Goal: Task Accomplishment & Management: Complete application form

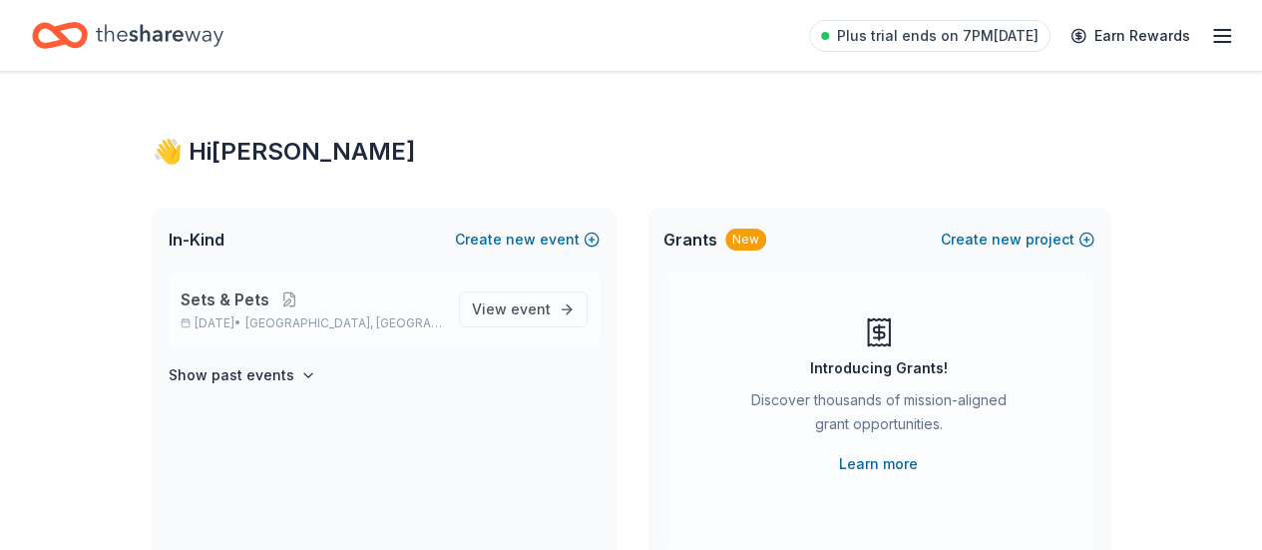
click at [293, 330] on span "[GEOGRAPHIC_DATA], [GEOGRAPHIC_DATA]" at bounding box center [343, 323] width 197 height 16
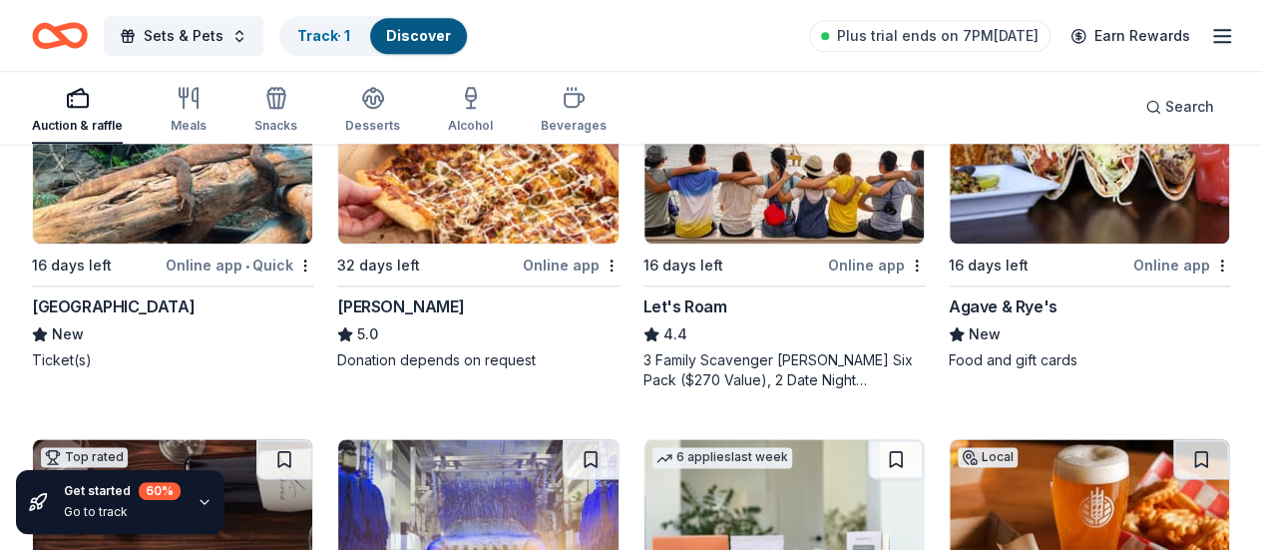
scroll to position [1064, 0]
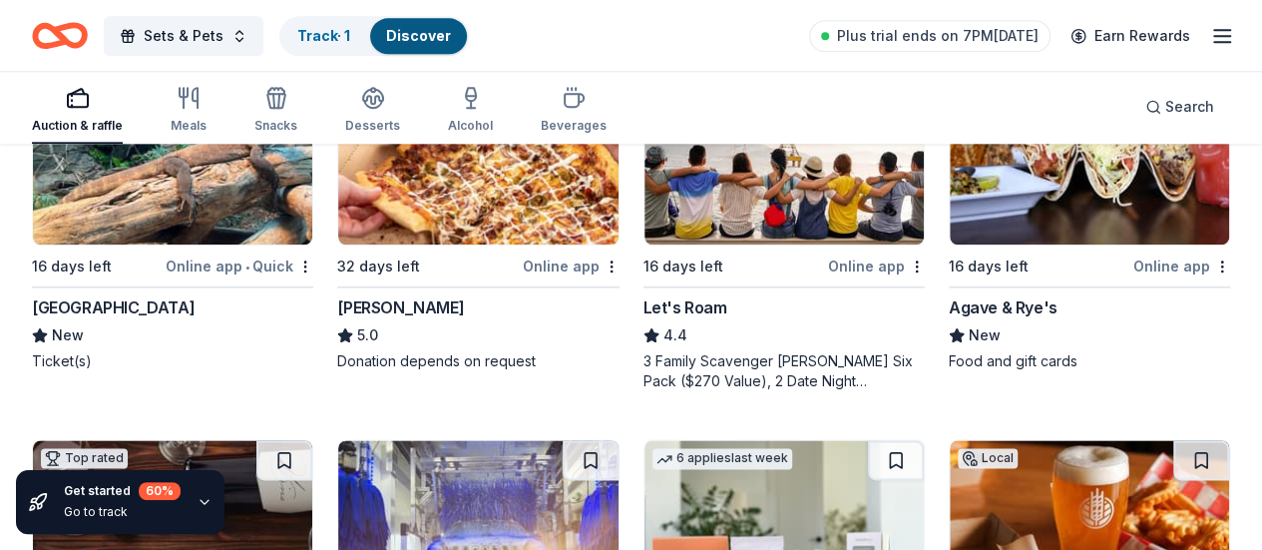
click at [950, 189] on img at bounding box center [1089, 150] width 279 height 190
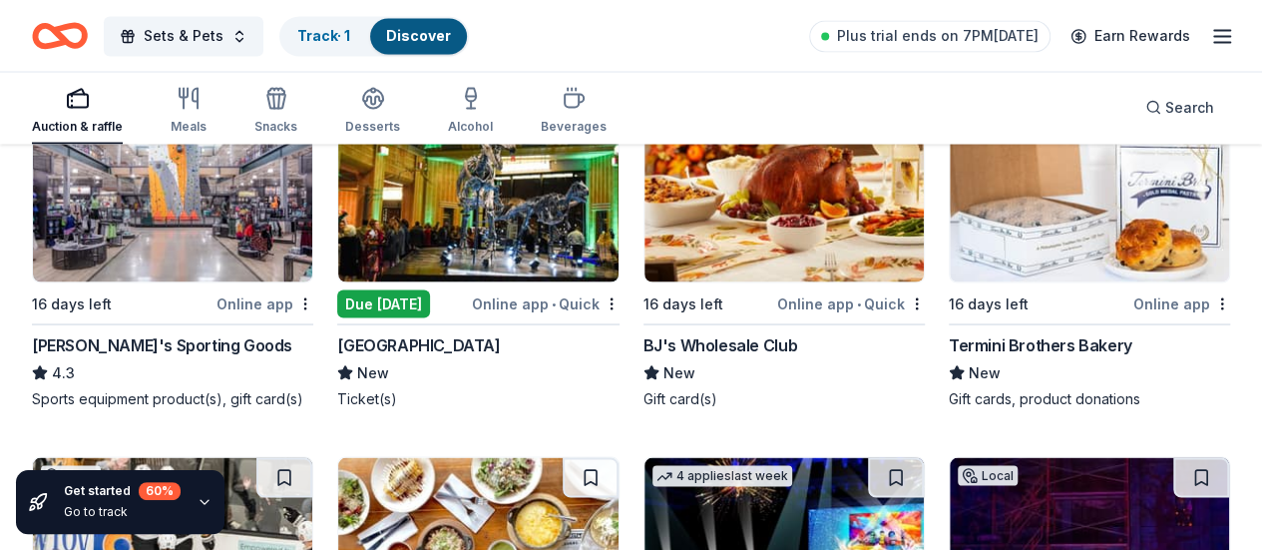
scroll to position [9412, 0]
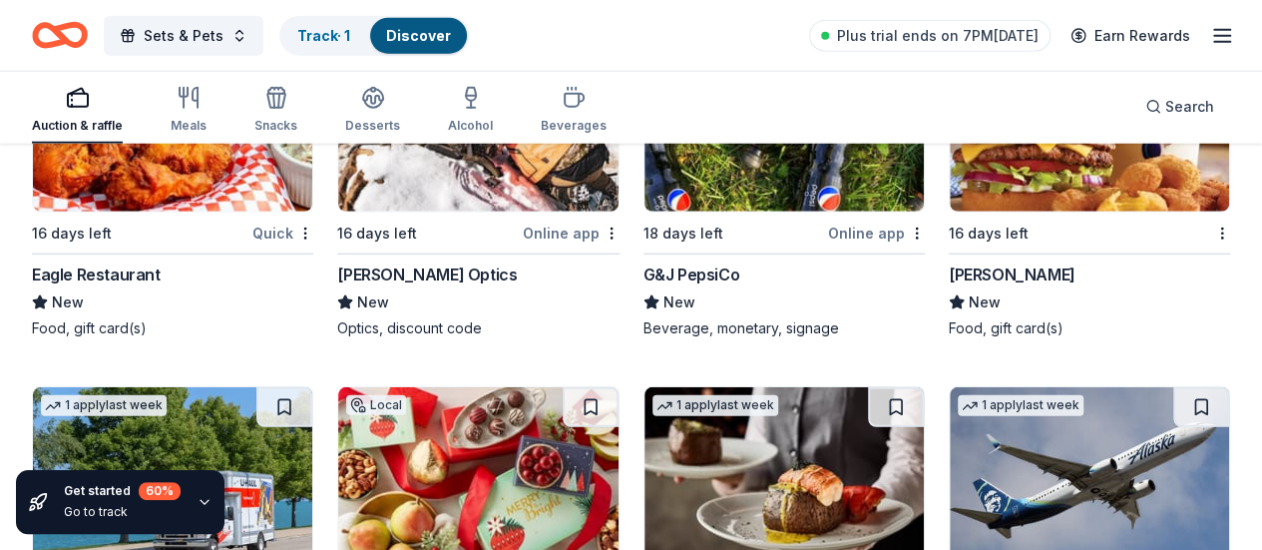
scroll to position [10202, 0]
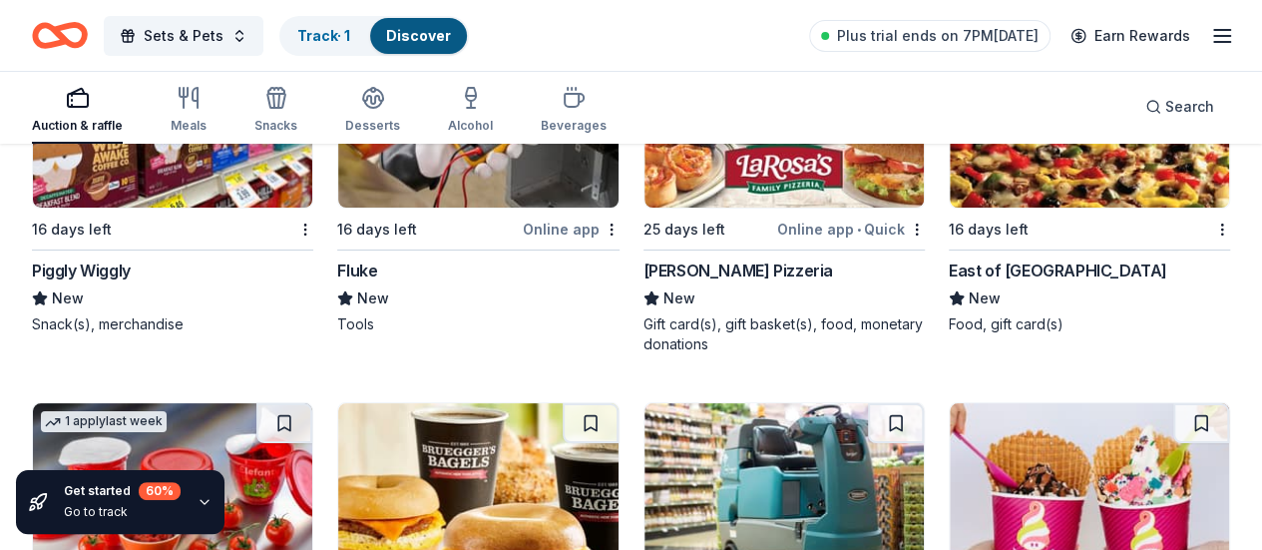
scroll to position [11334, 0]
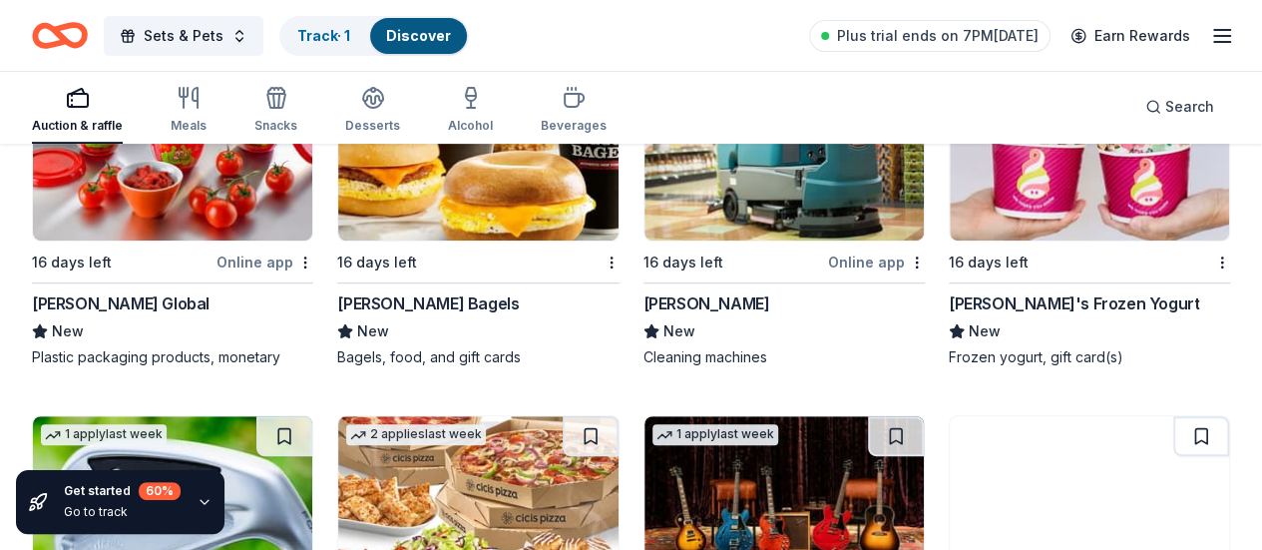
scroll to position [11667, 0]
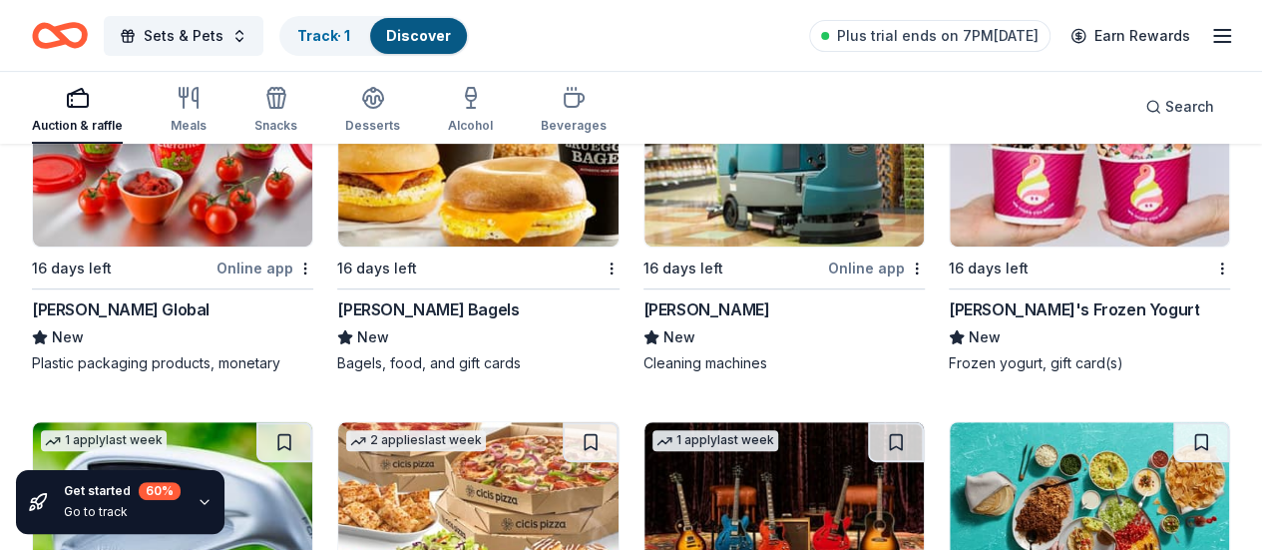
drag, startPoint x: 1040, startPoint y: 235, endPoint x: 1135, endPoint y: 275, distance: 103.3
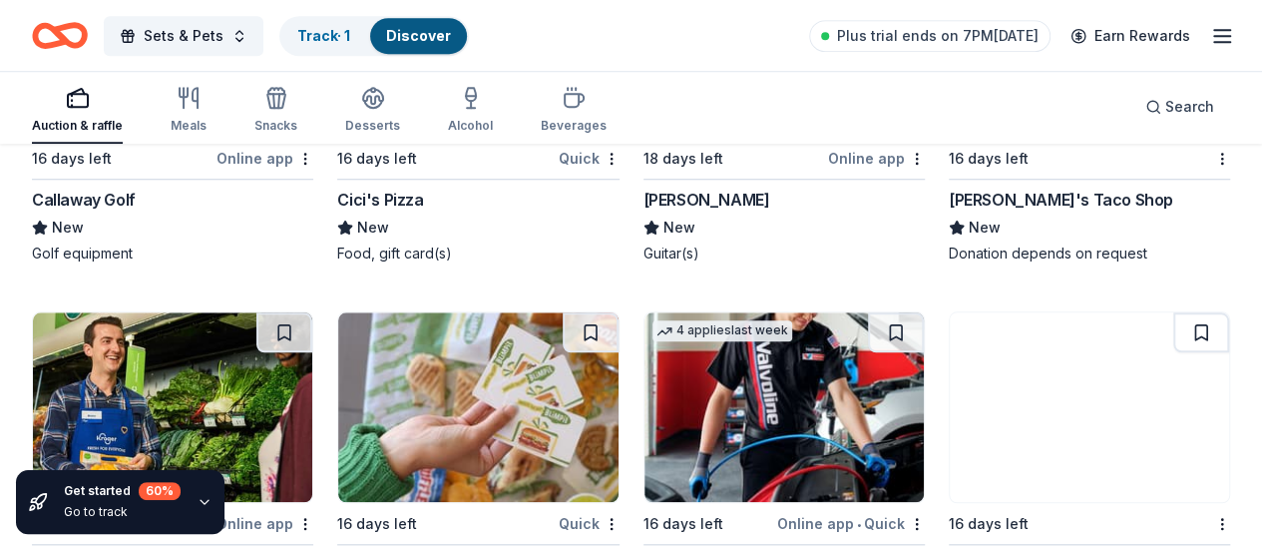
scroll to position [12144, 0]
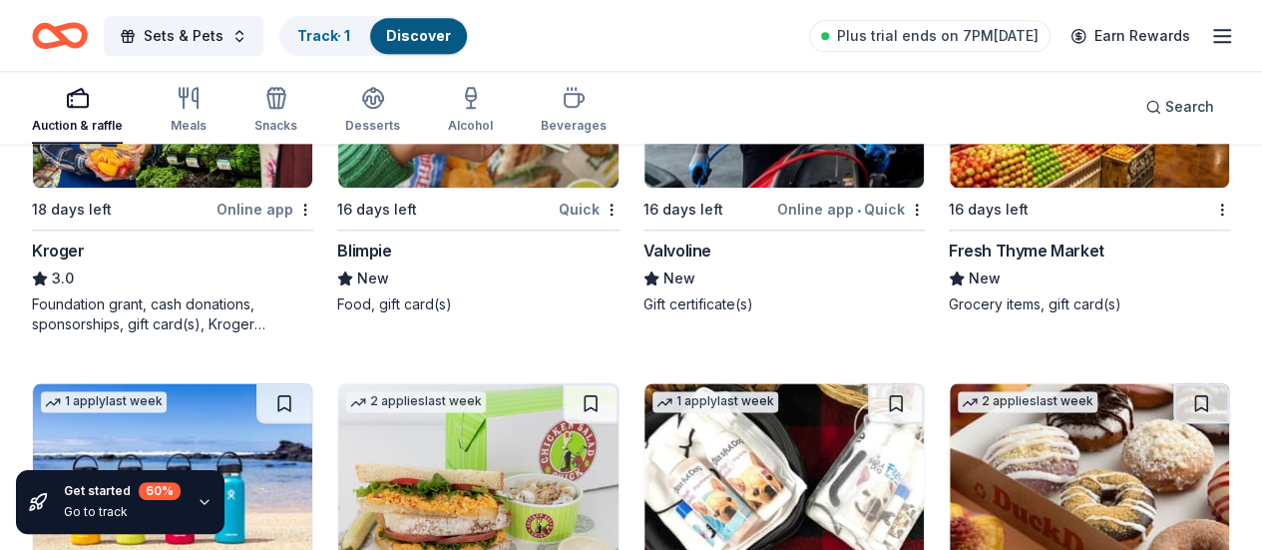
scroll to position [12451, 0]
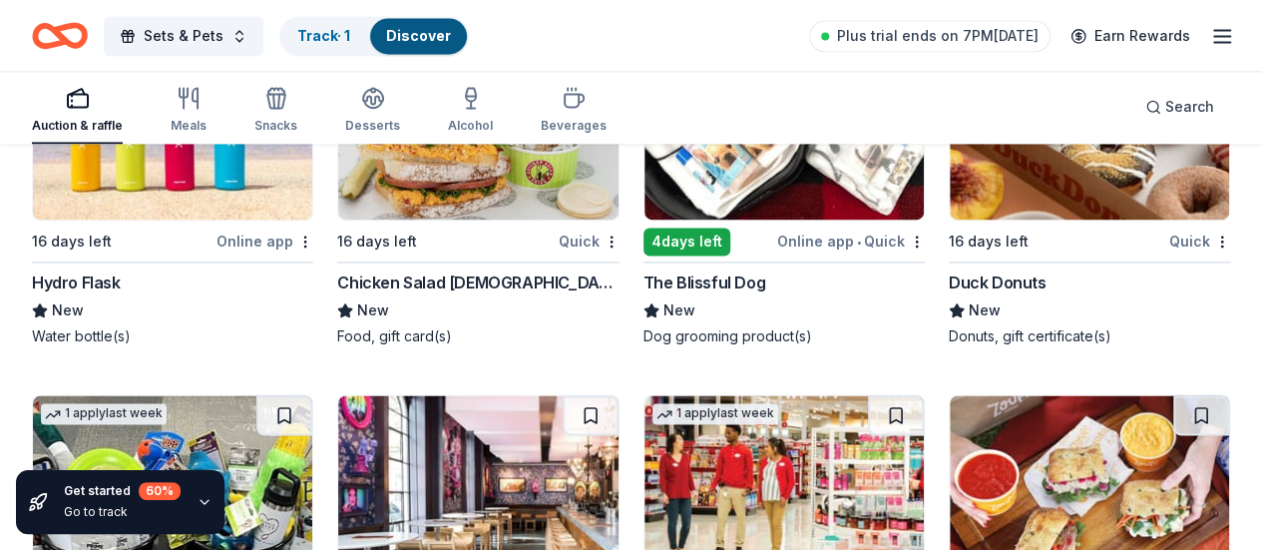
scroll to position [12808, 0]
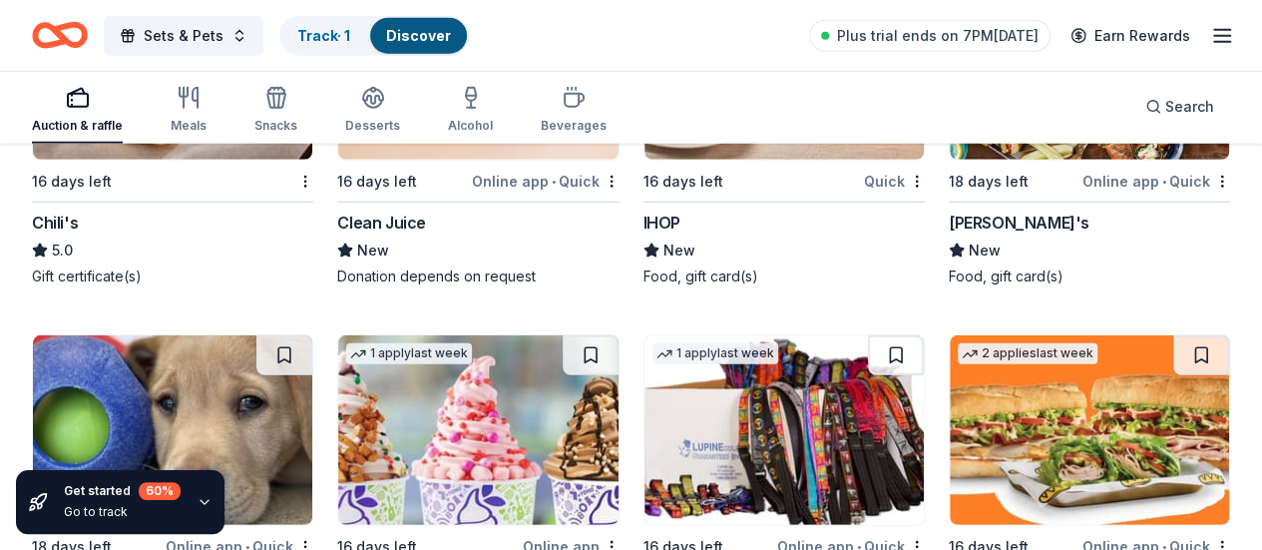
scroll to position [14035, 0]
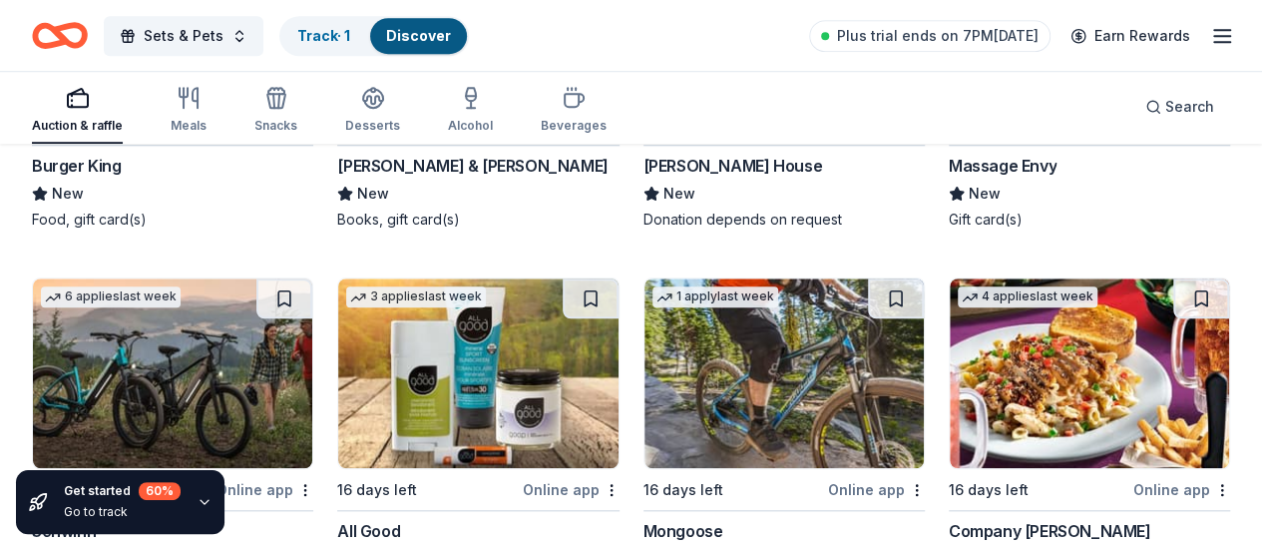
scroll to position [15903, 0]
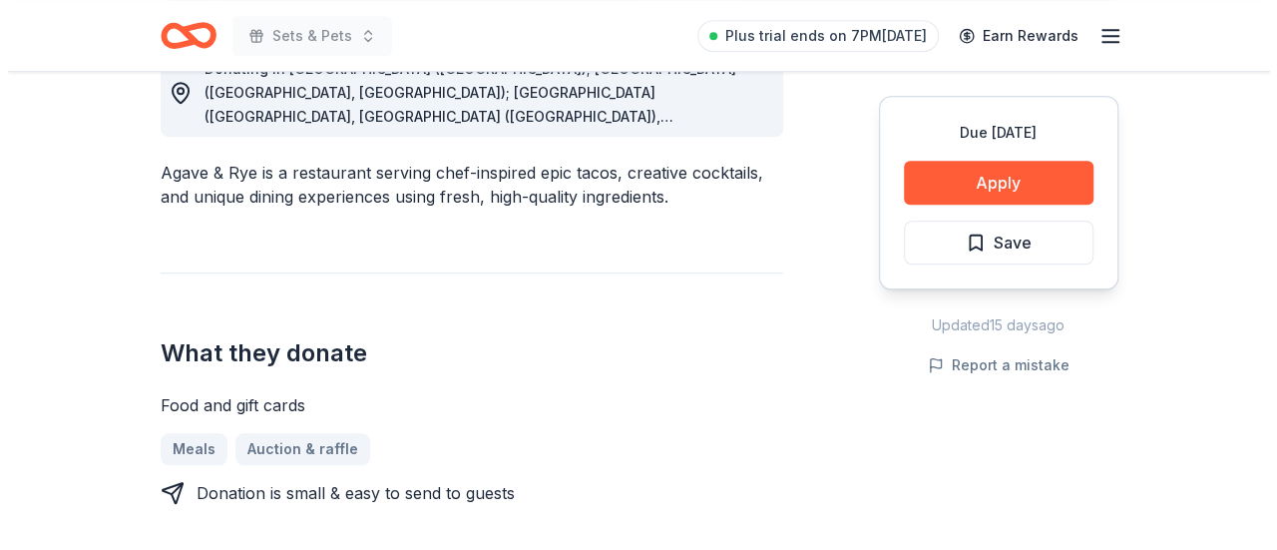
scroll to position [600, 0]
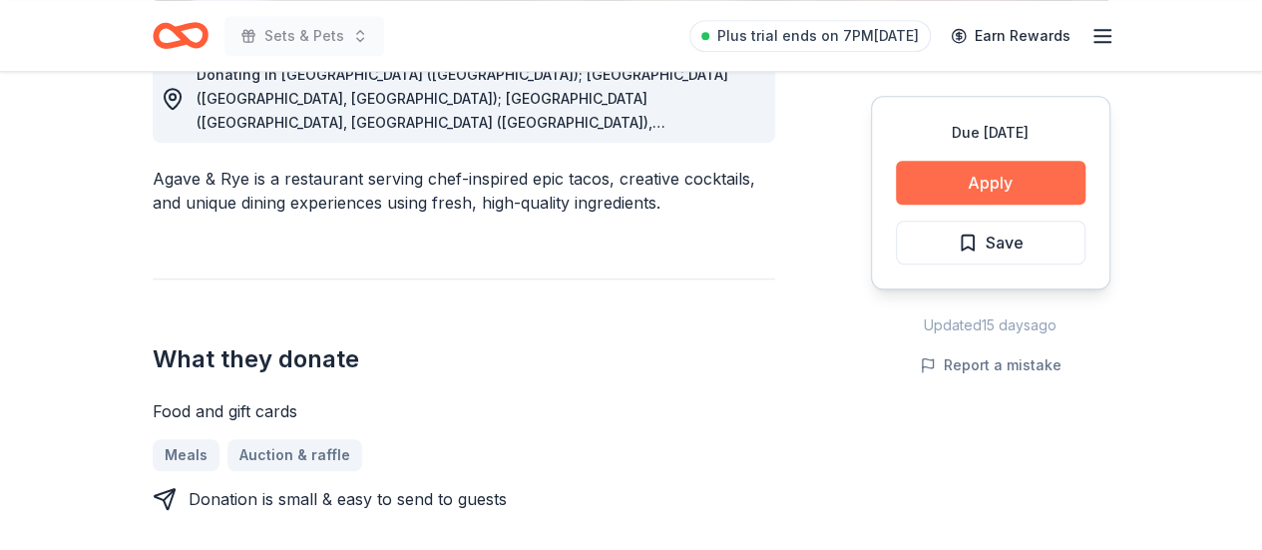
click at [1054, 171] on button "Apply" at bounding box center [991, 183] width 190 height 44
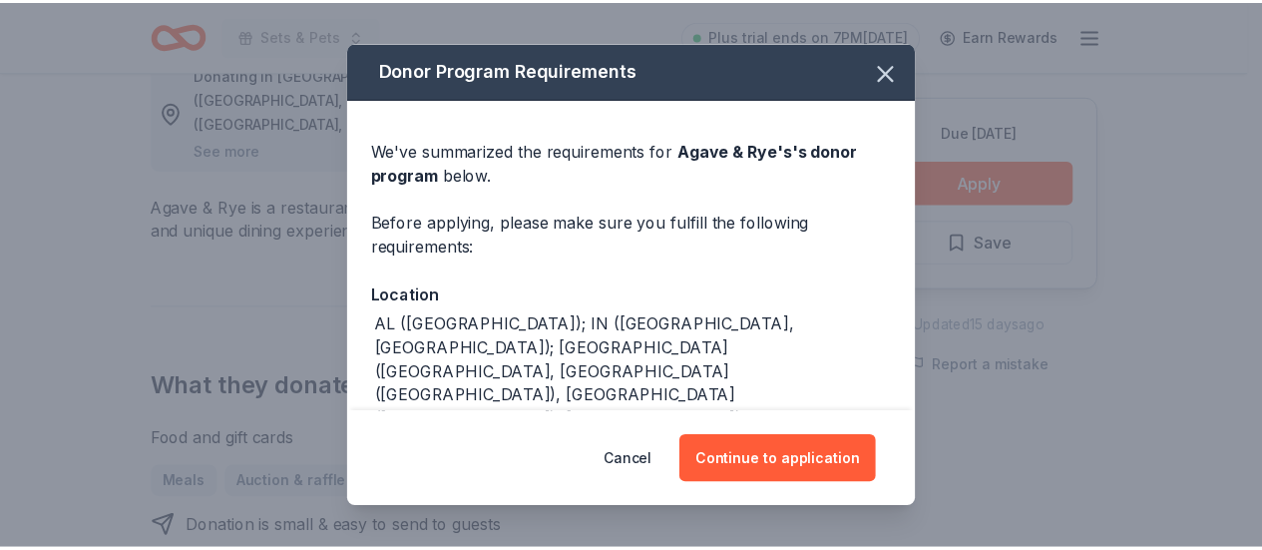
scroll to position [180, 0]
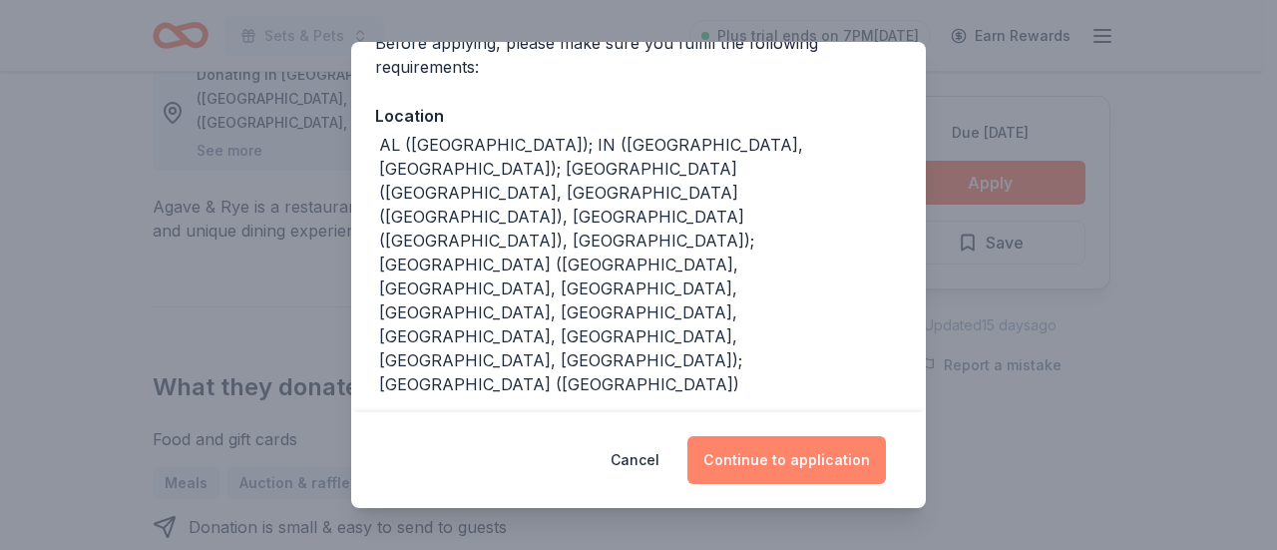
click at [768, 473] on button "Continue to application" at bounding box center [787, 460] width 199 height 48
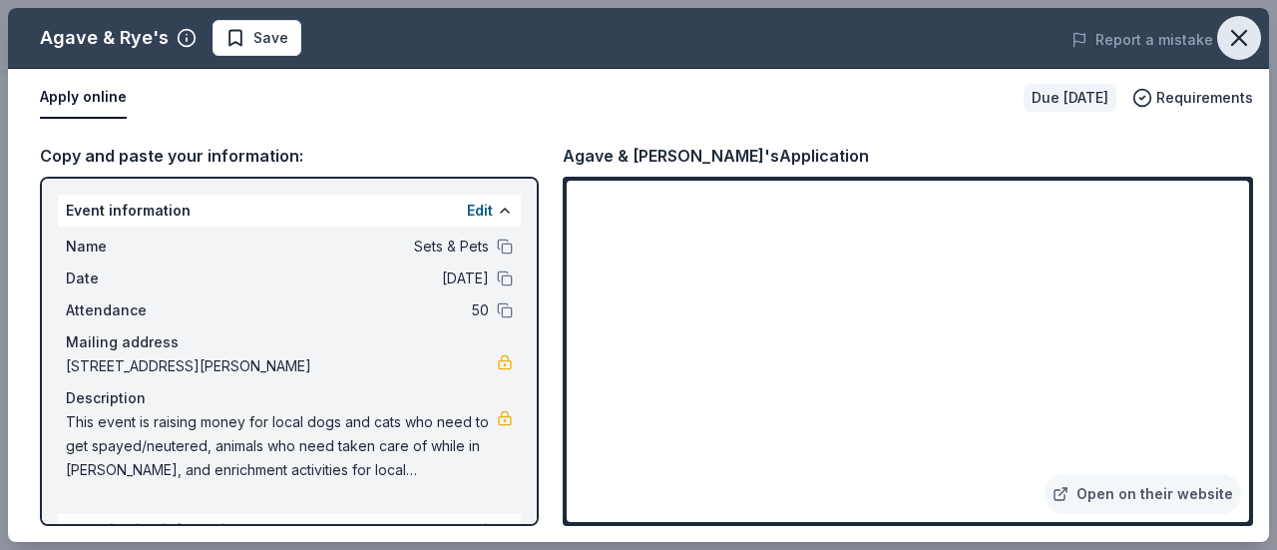
click at [1221, 41] on button "button" at bounding box center [1239, 38] width 44 height 44
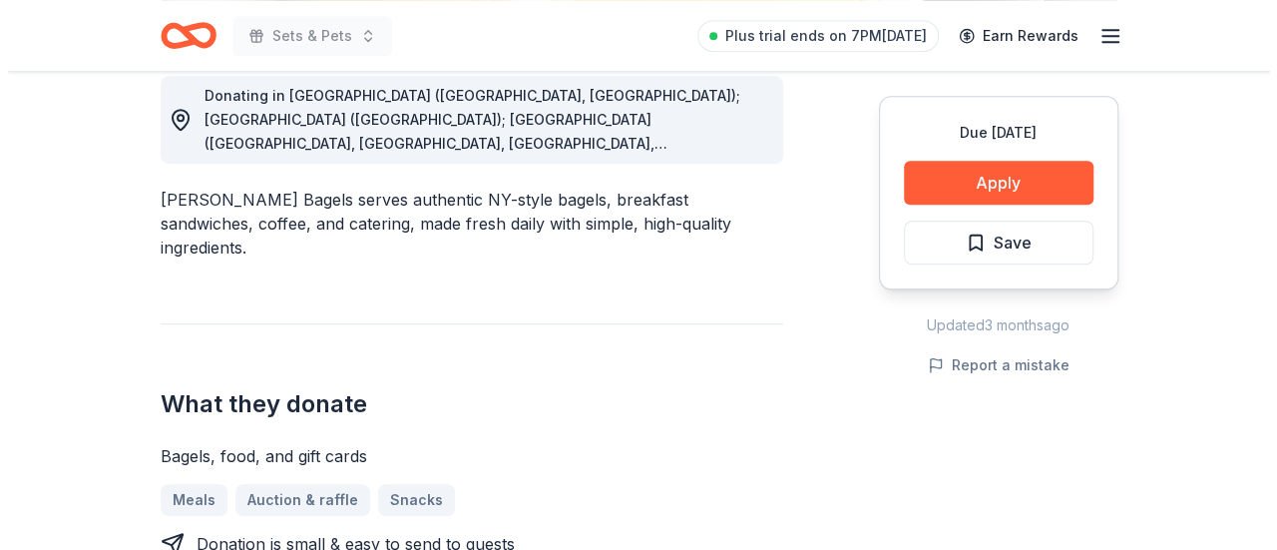
scroll to position [527, 0]
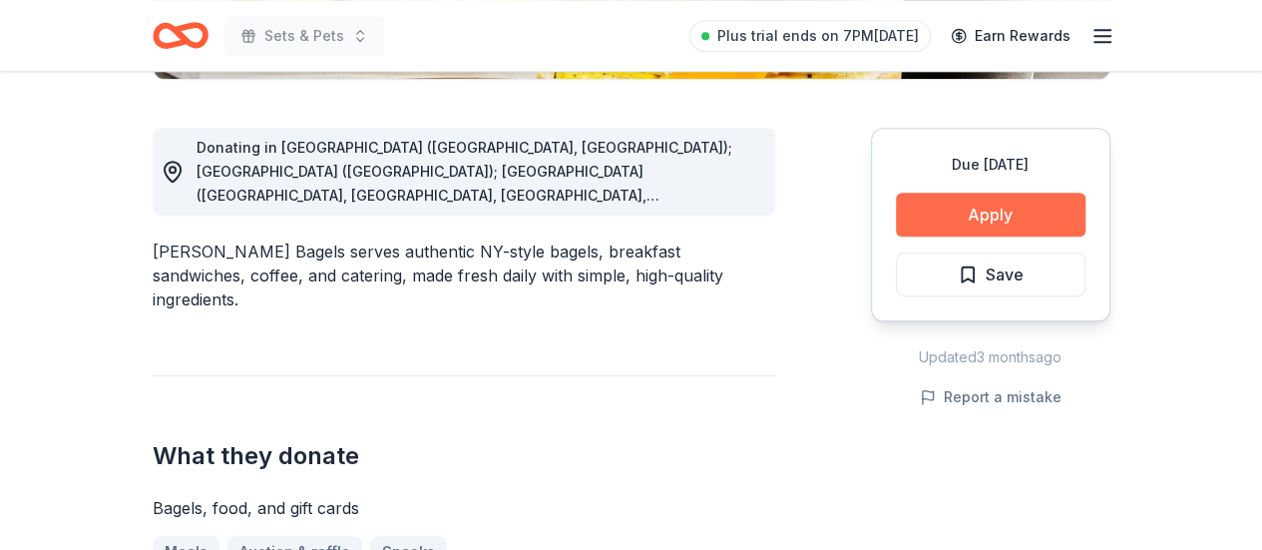
click at [932, 201] on button "Apply" at bounding box center [991, 215] width 190 height 44
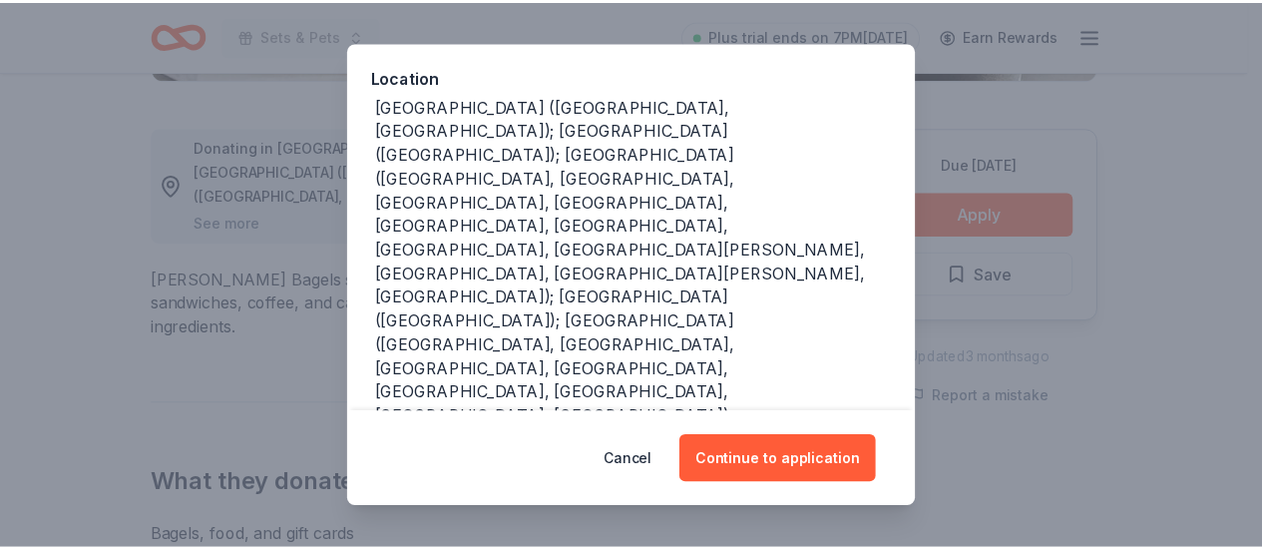
scroll to position [222, 0]
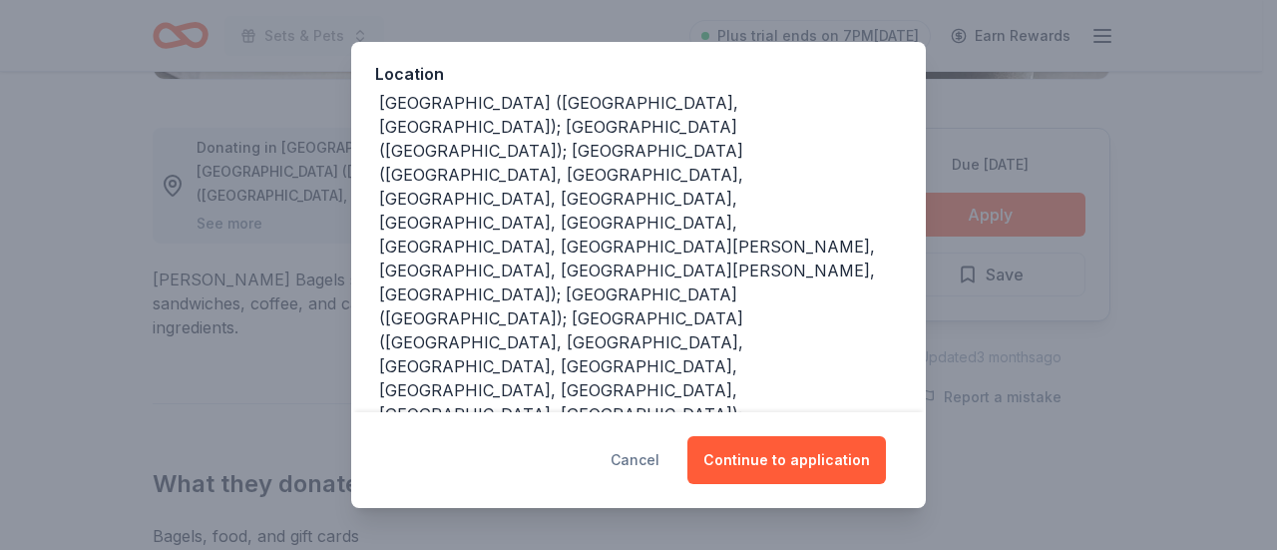
click at [639, 445] on button "Cancel" at bounding box center [635, 460] width 49 height 48
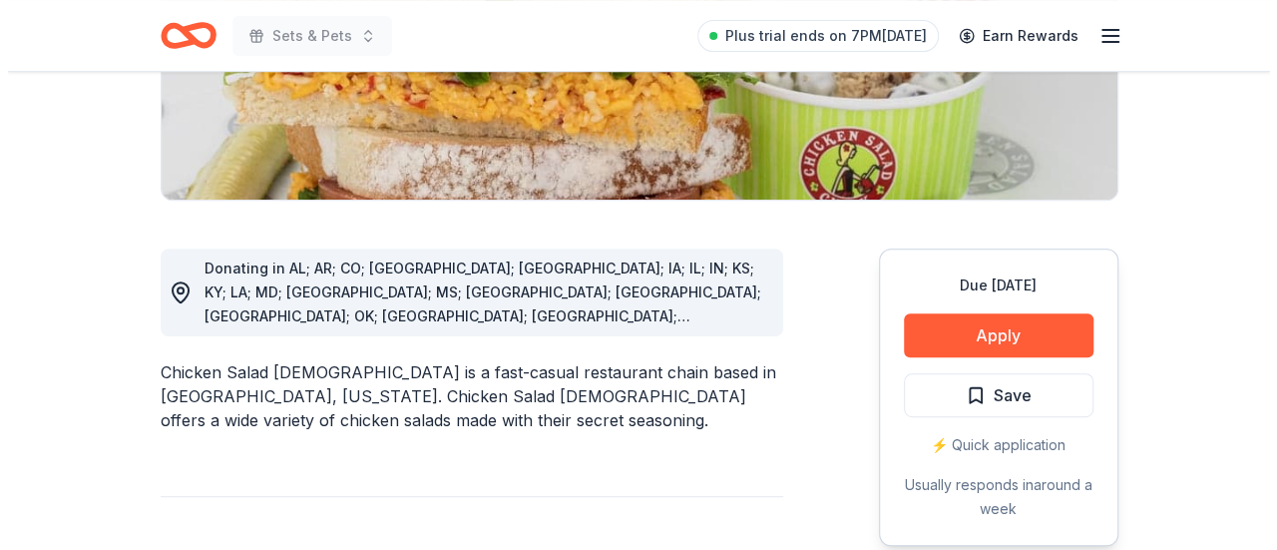
scroll to position [407, 0]
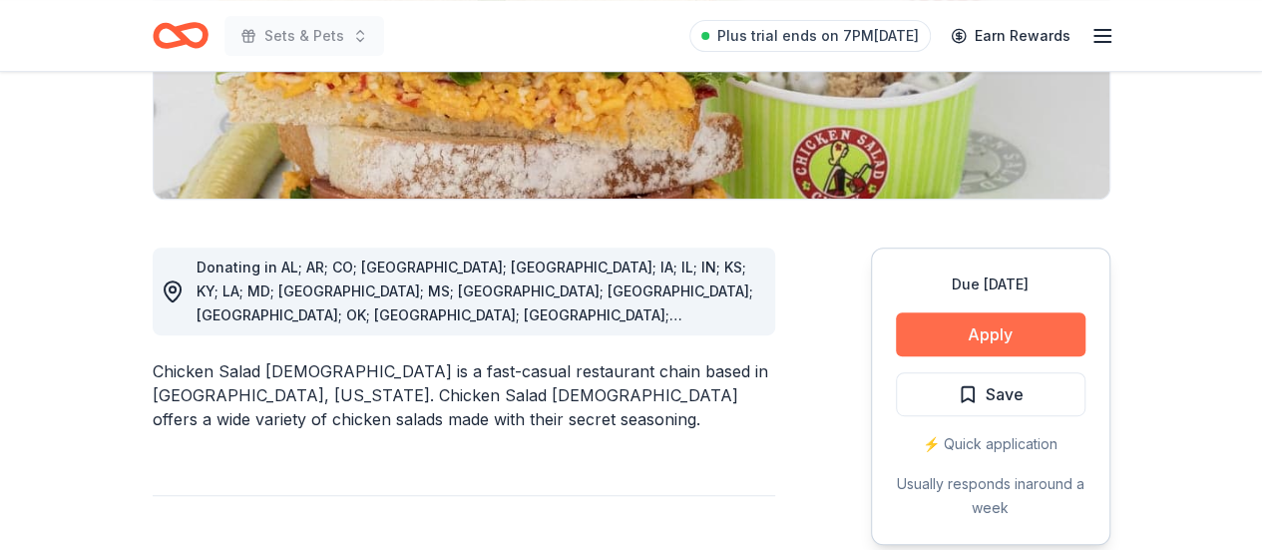
click at [1000, 327] on button "Apply" at bounding box center [991, 334] width 190 height 44
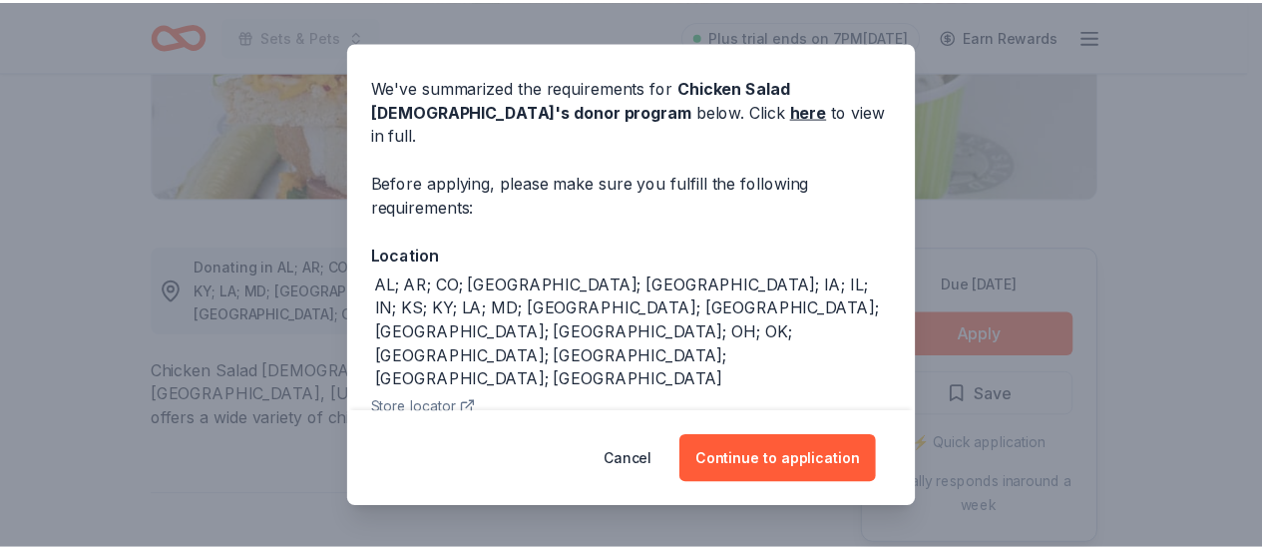
scroll to position [160, 0]
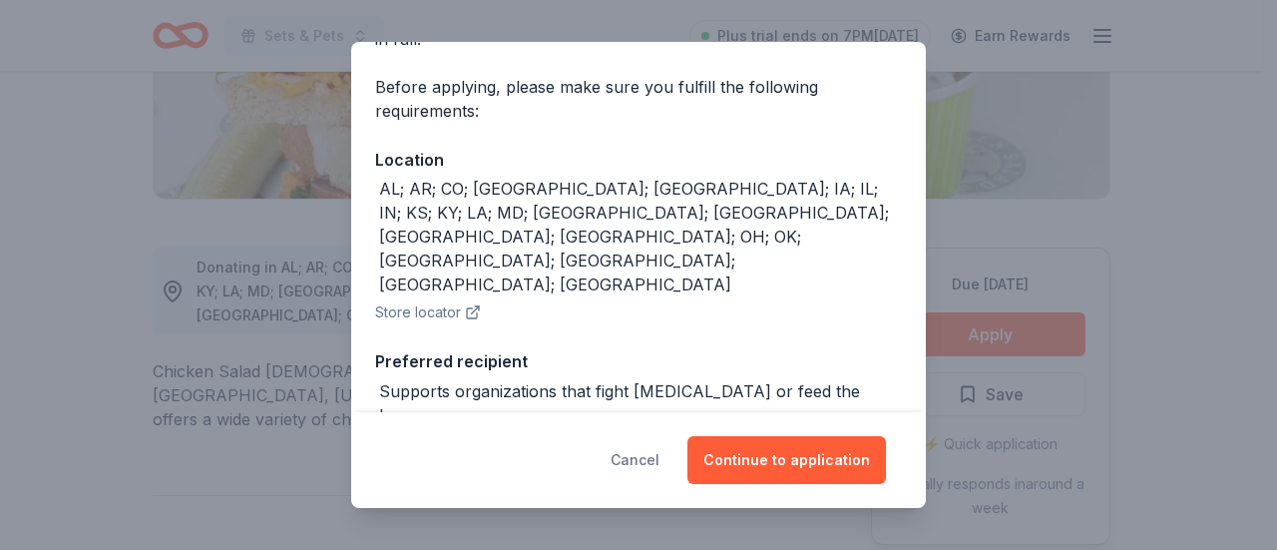
click at [657, 458] on button "Cancel" at bounding box center [635, 460] width 49 height 48
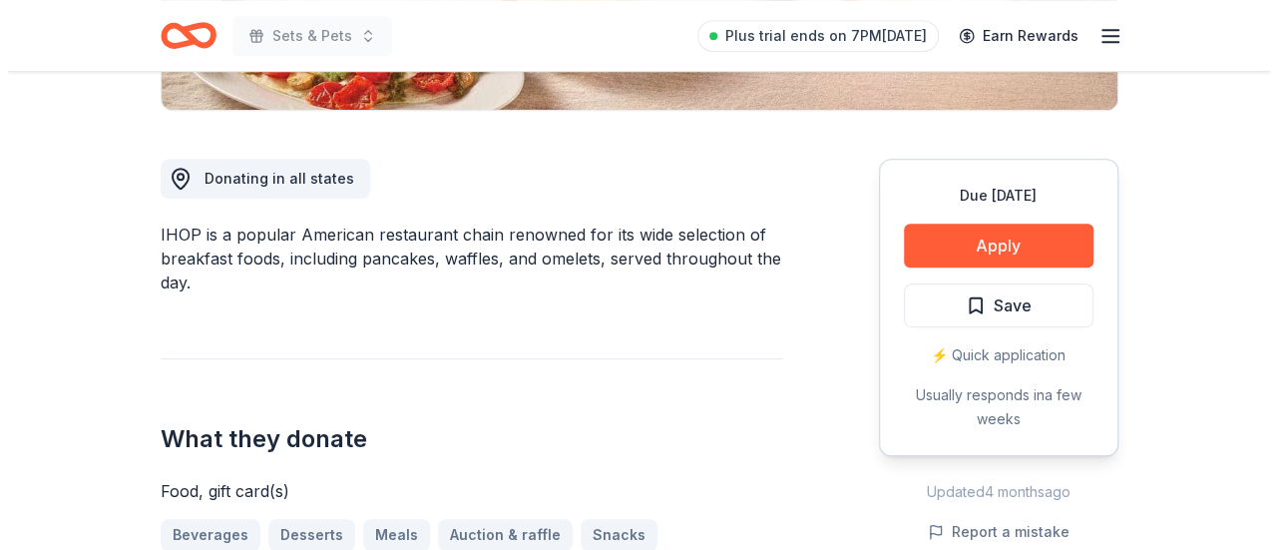
scroll to position [497, 0]
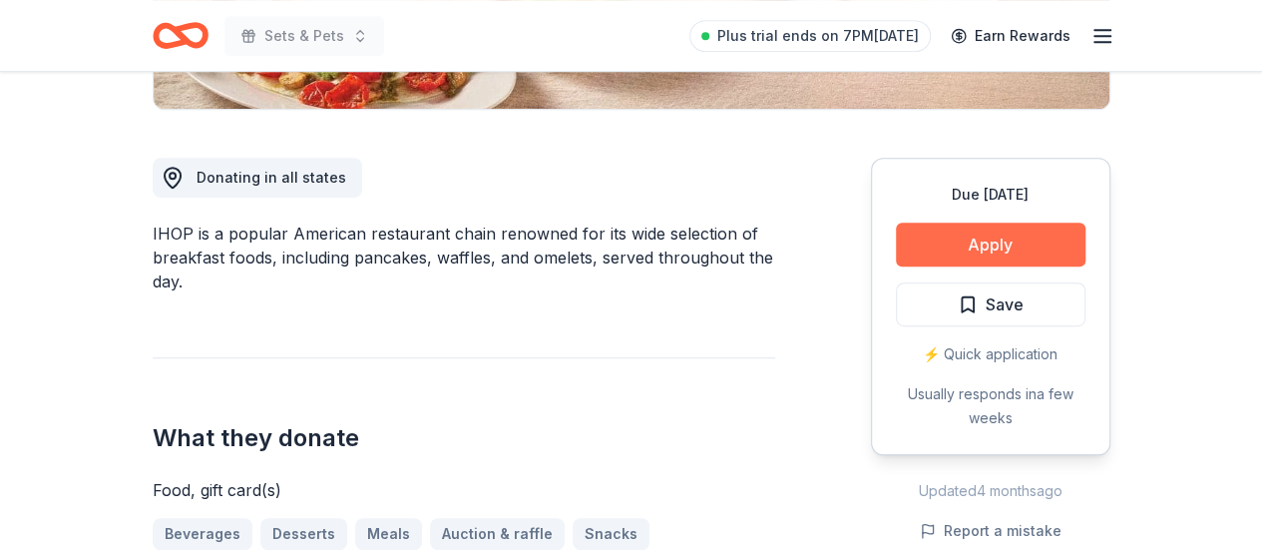
click at [1029, 232] on button "Apply" at bounding box center [991, 245] width 190 height 44
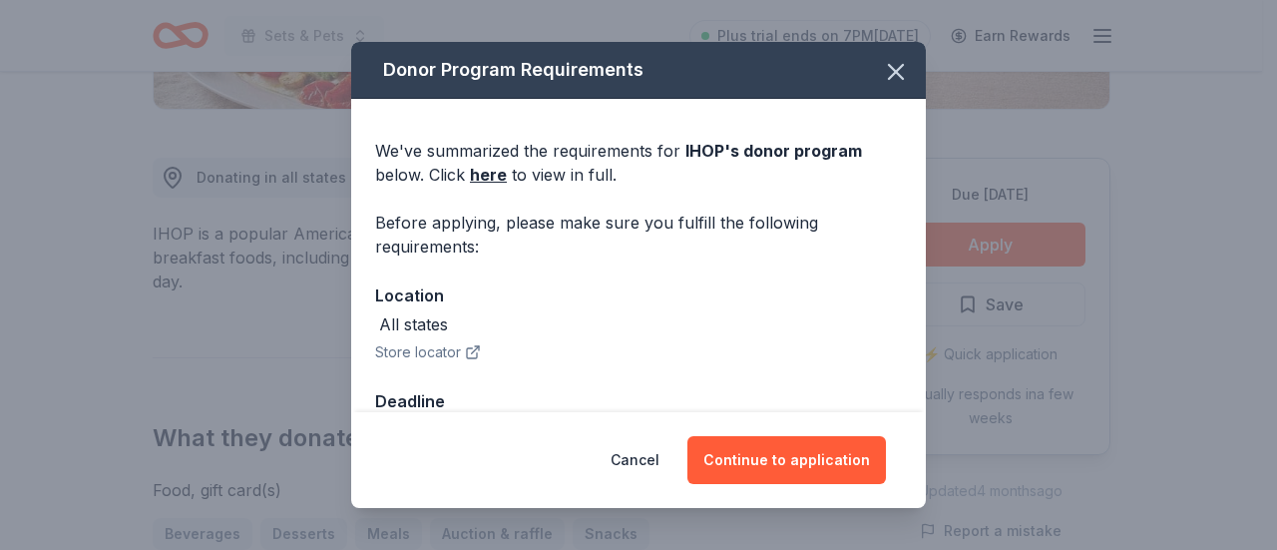
scroll to position [58, 0]
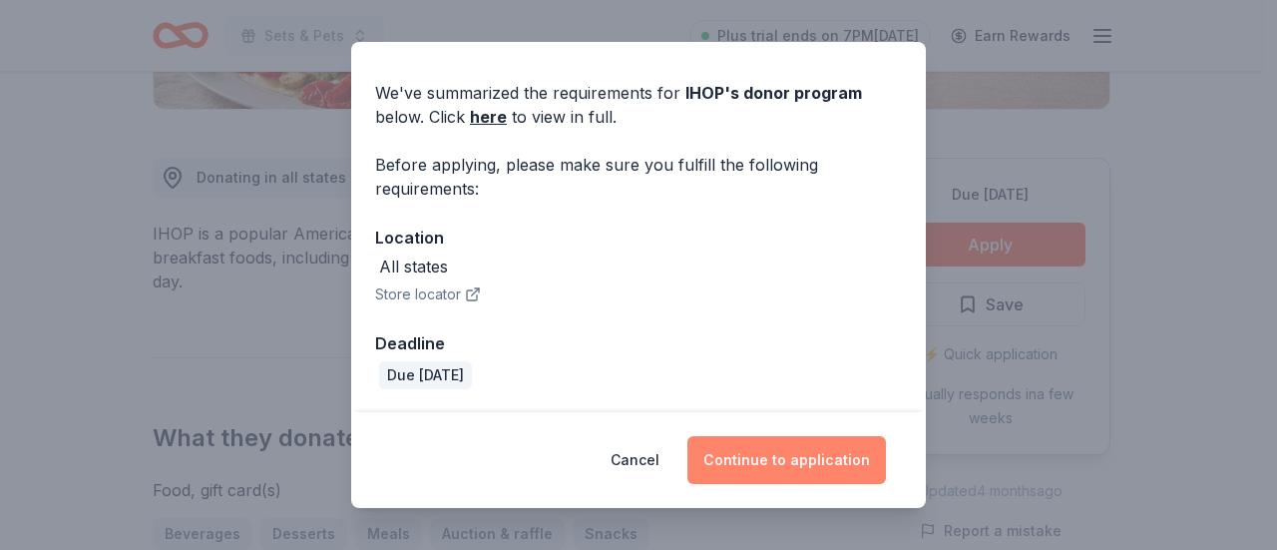
click at [850, 479] on button "Continue to application" at bounding box center [787, 460] width 199 height 48
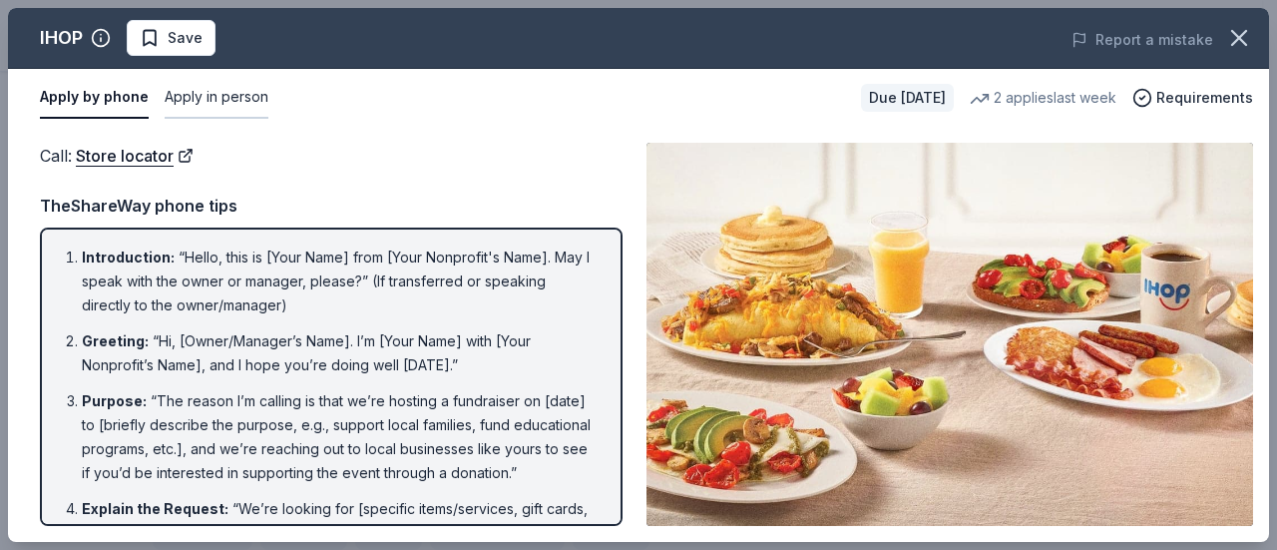
click at [198, 91] on button "Apply in person" at bounding box center [217, 98] width 104 height 42
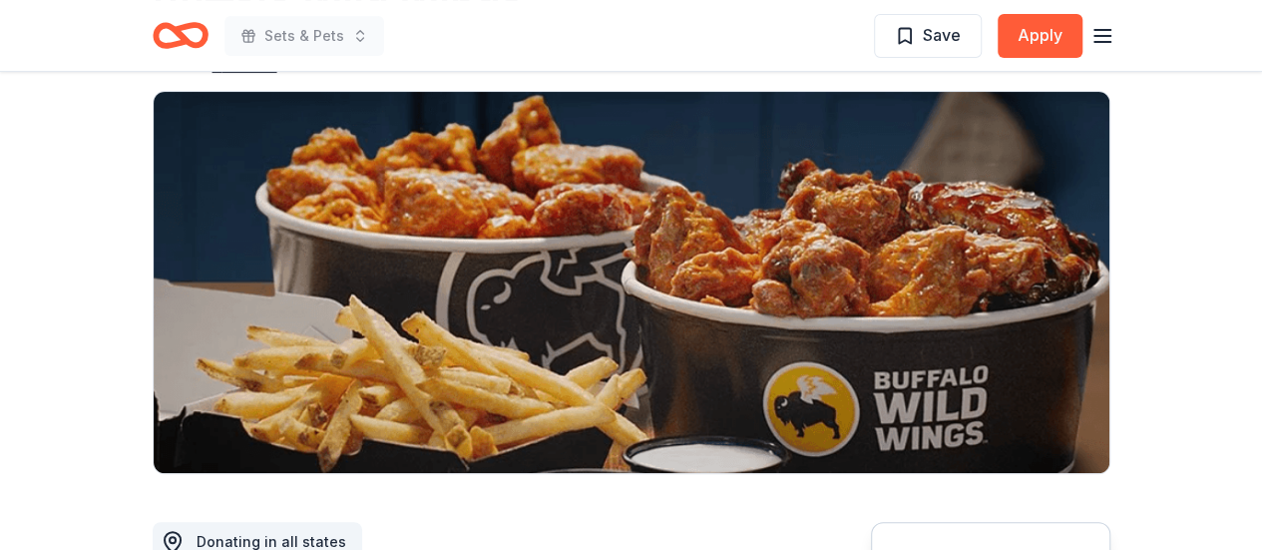
scroll to position [110, 0]
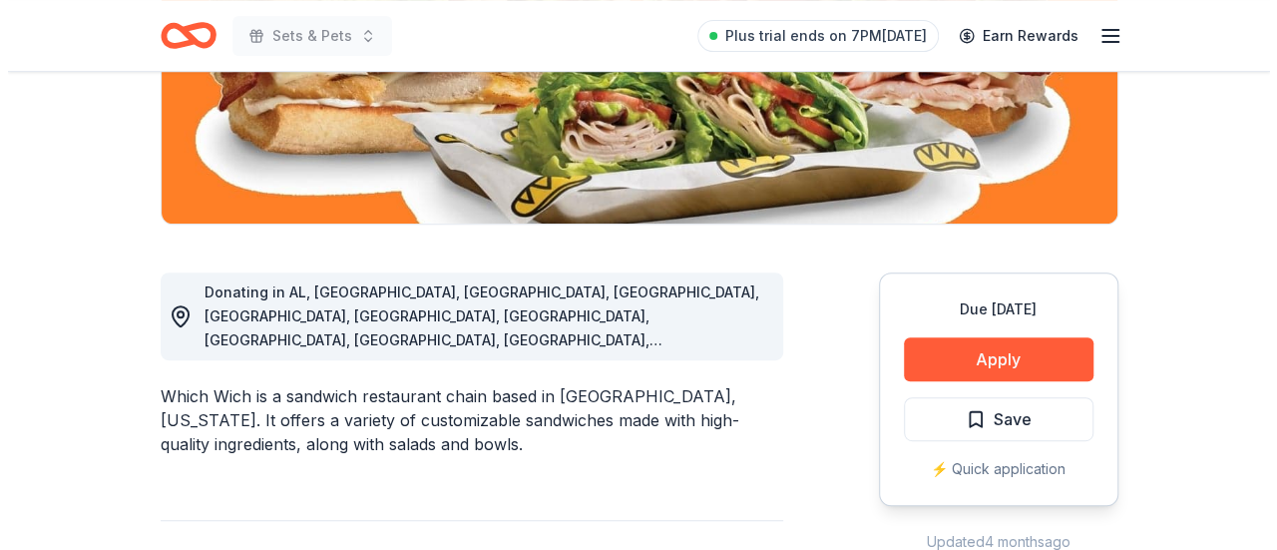
scroll to position [491, 0]
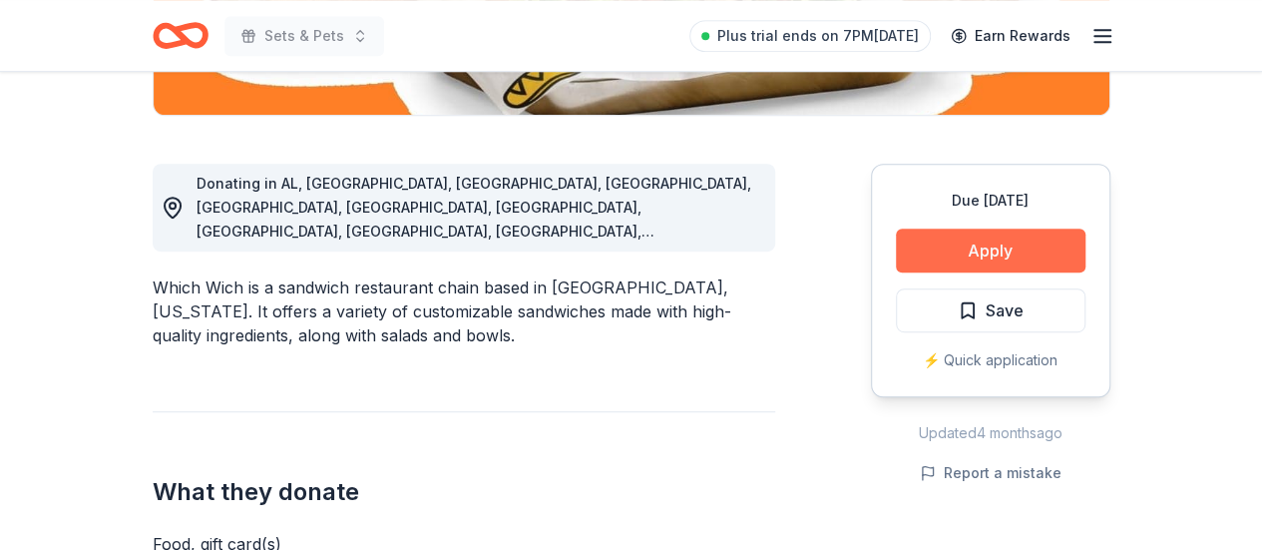
click at [941, 256] on button "Apply" at bounding box center [991, 251] width 190 height 44
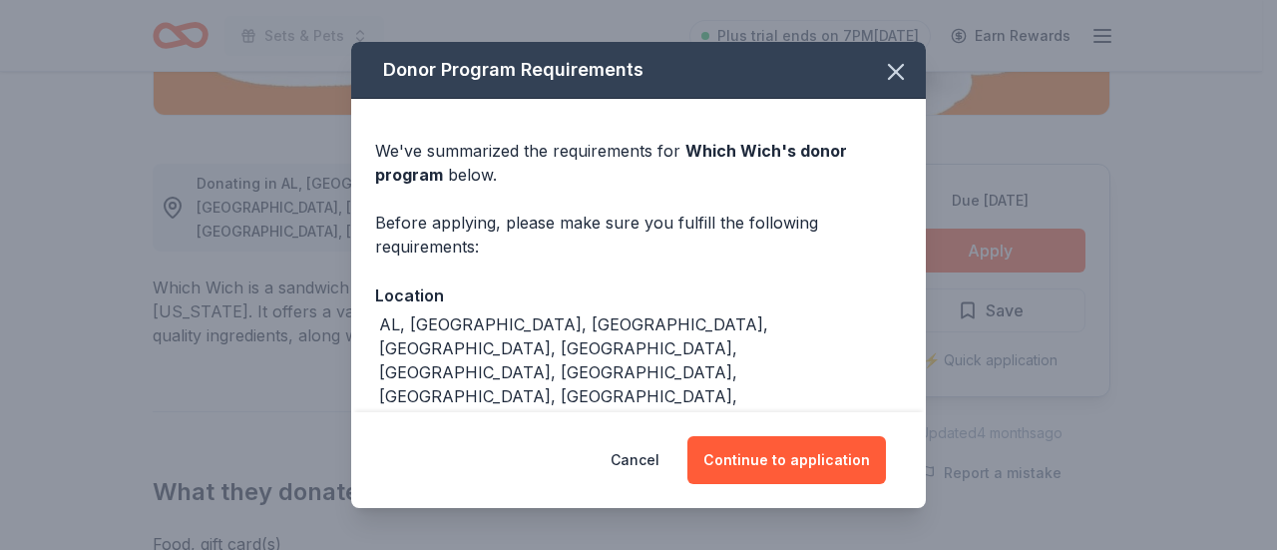
scroll to position [82, 0]
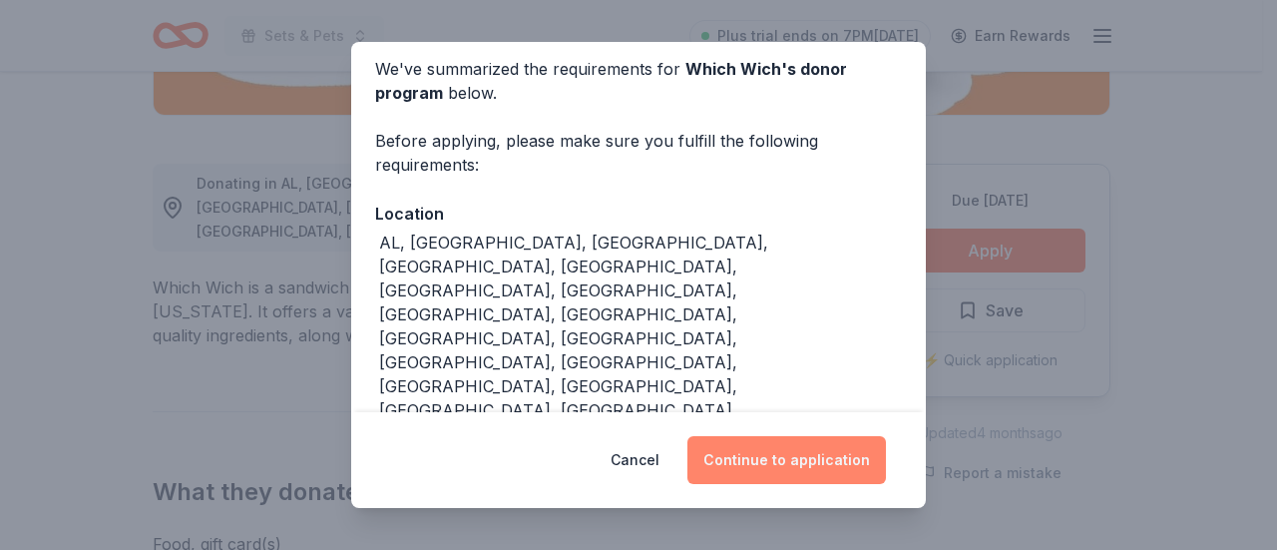
click at [774, 467] on button "Continue to application" at bounding box center [787, 460] width 199 height 48
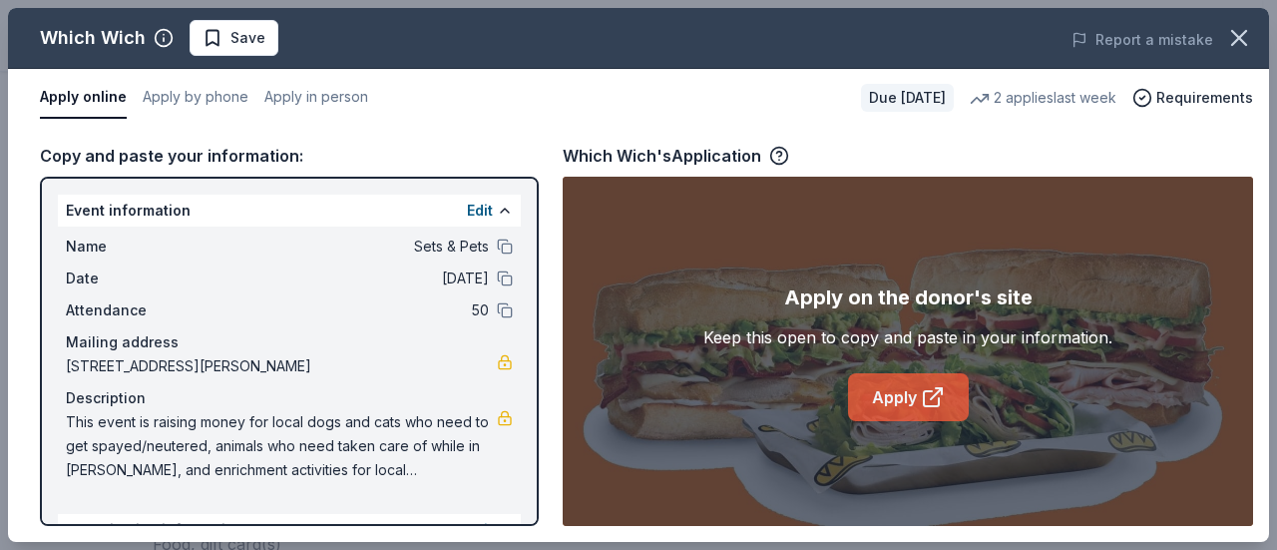
click at [922, 396] on icon at bounding box center [933, 397] width 24 height 24
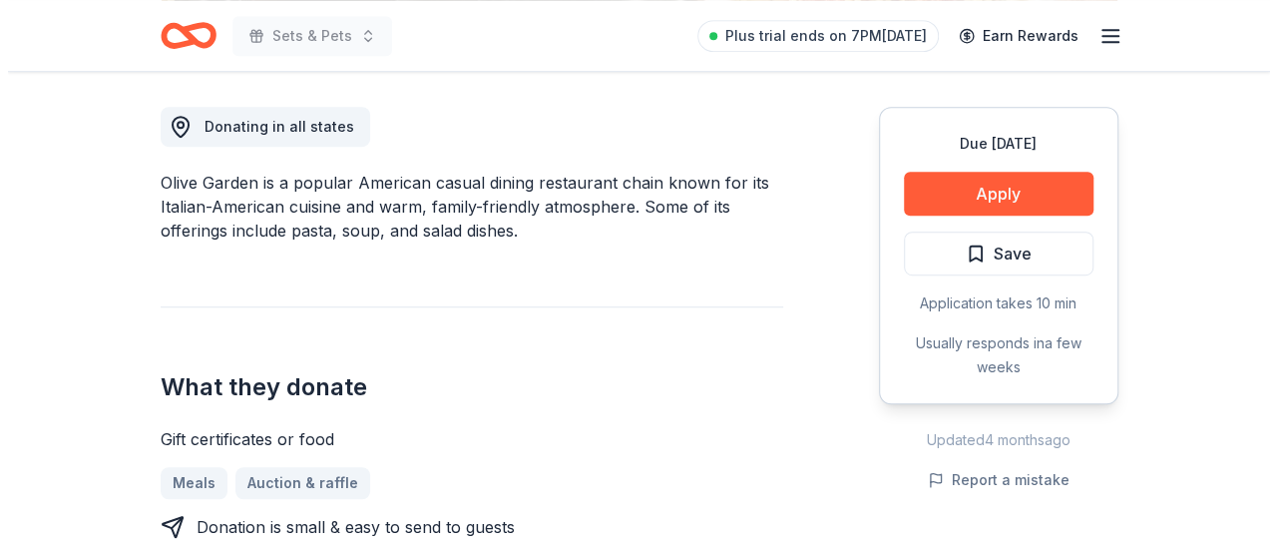
scroll to position [555, 0]
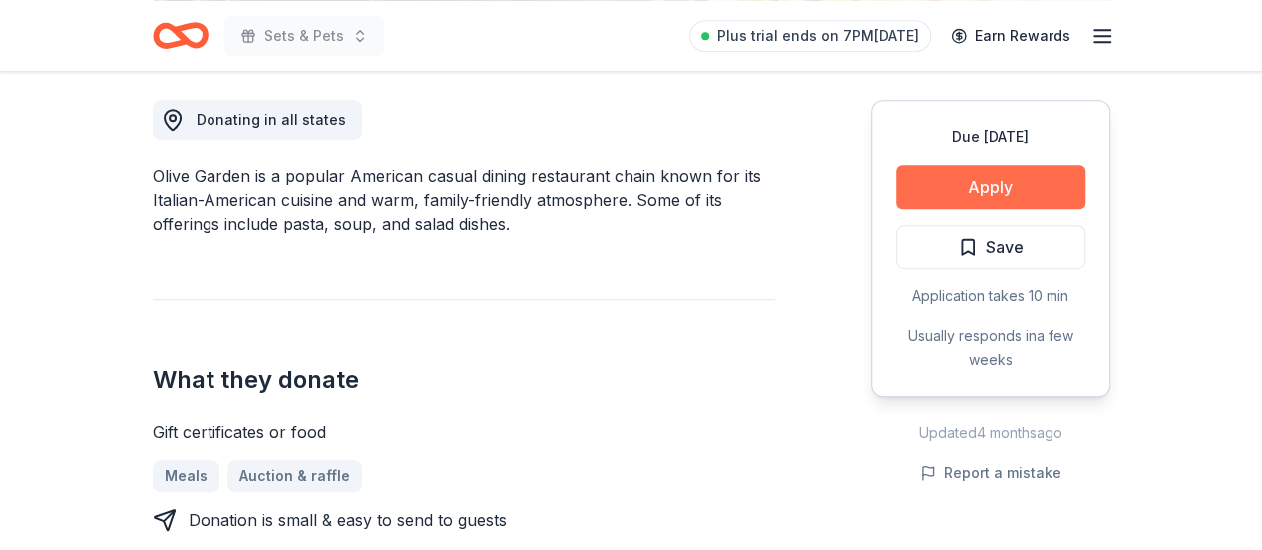
click at [1004, 198] on button "Apply" at bounding box center [991, 187] width 190 height 44
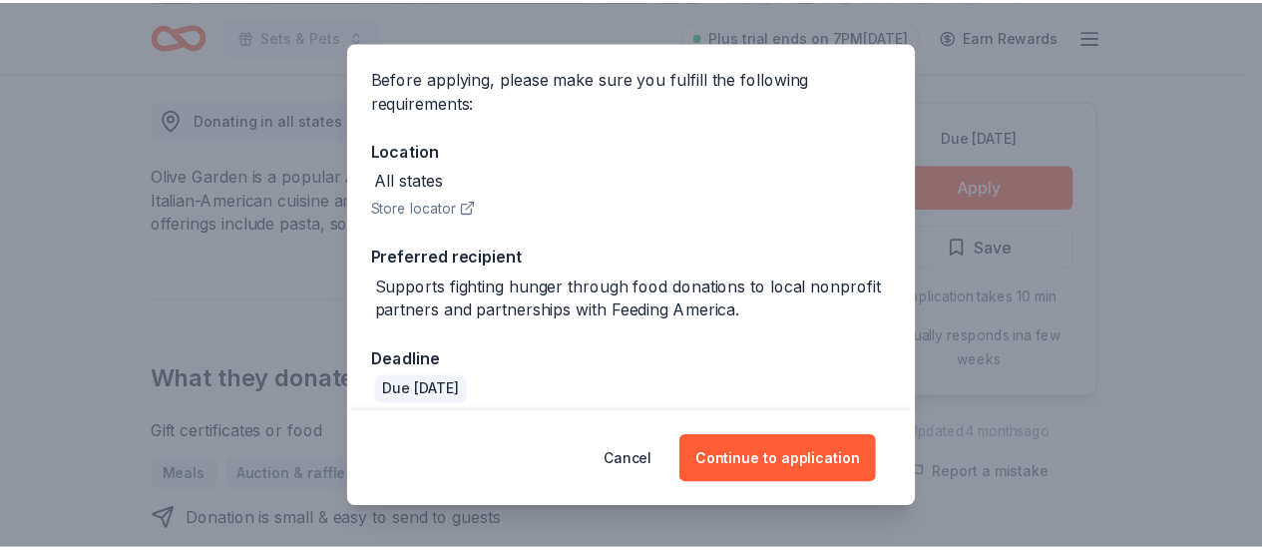
scroll to position [144, 0]
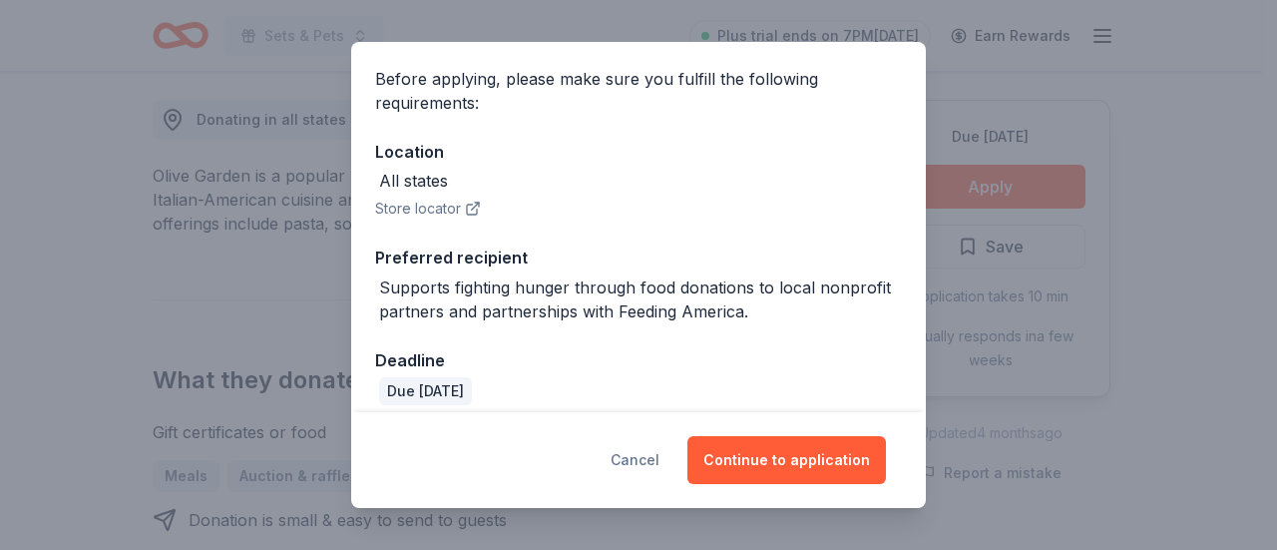
click at [651, 449] on button "Cancel" at bounding box center [635, 460] width 49 height 48
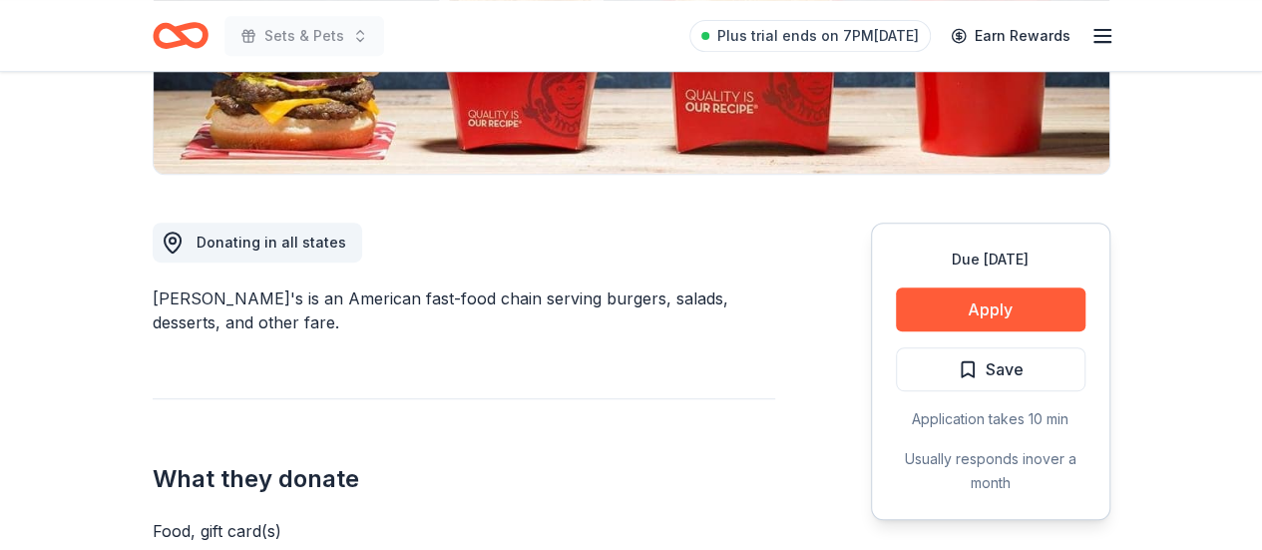
scroll to position [608, 0]
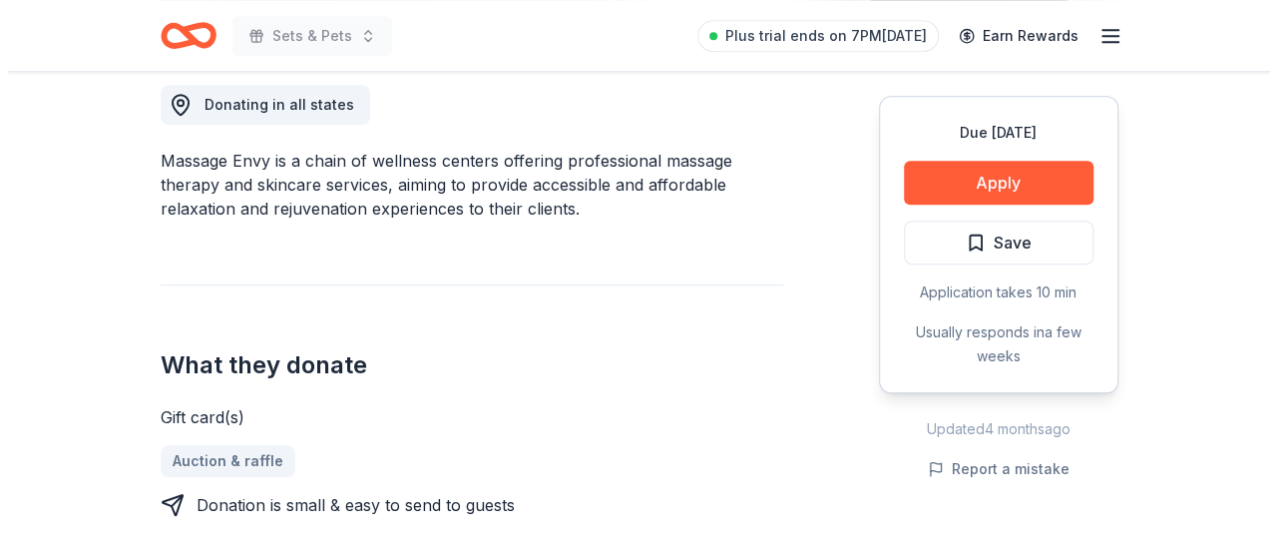
scroll to position [571, 0]
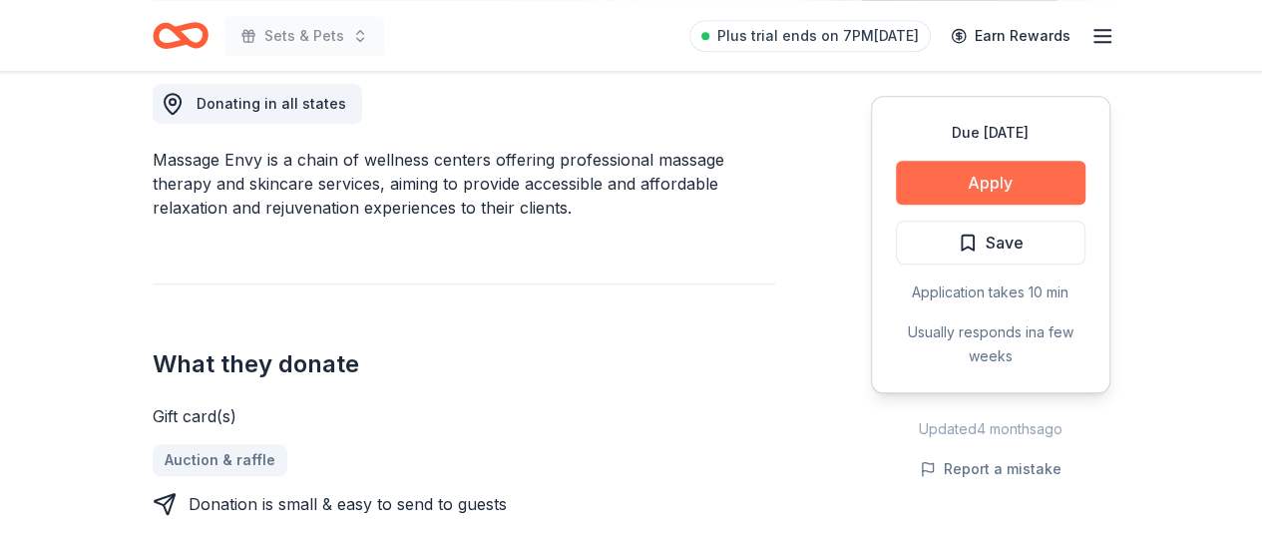
click at [949, 188] on button "Apply" at bounding box center [991, 183] width 190 height 44
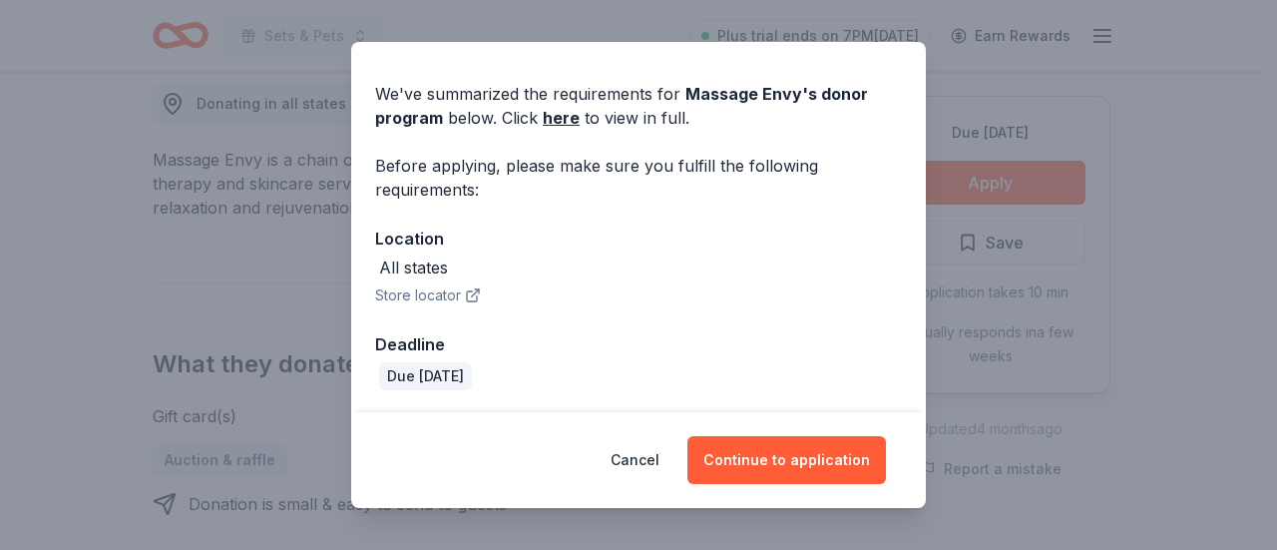
scroll to position [58, 0]
click at [744, 484] on div "Cancel Continue to application" at bounding box center [638, 460] width 575 height 96
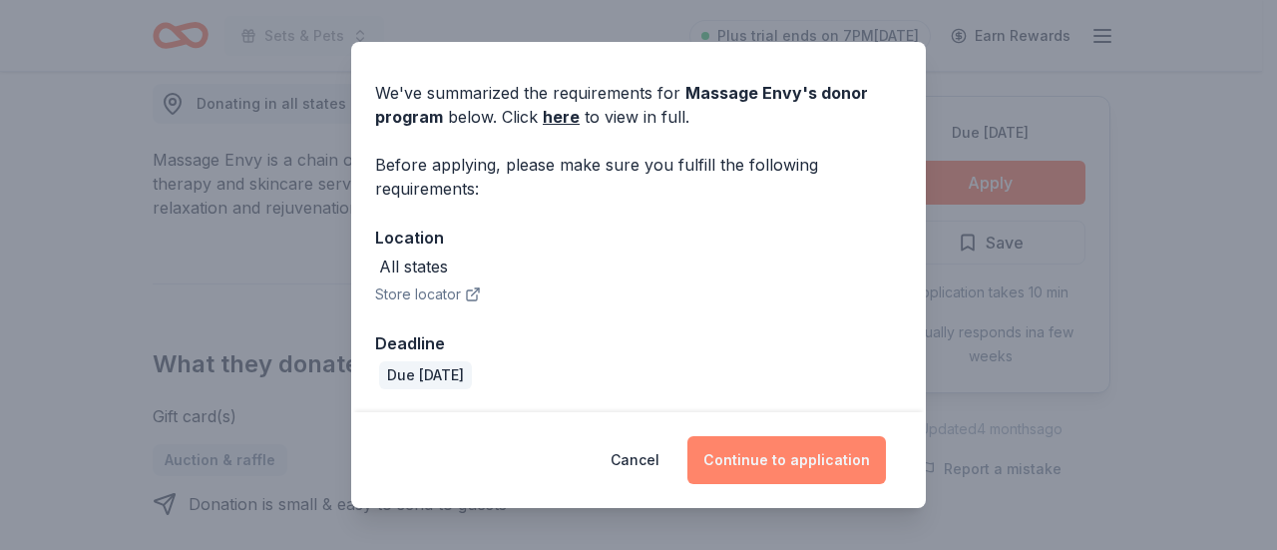
click at [744, 462] on button "Continue to application" at bounding box center [787, 460] width 199 height 48
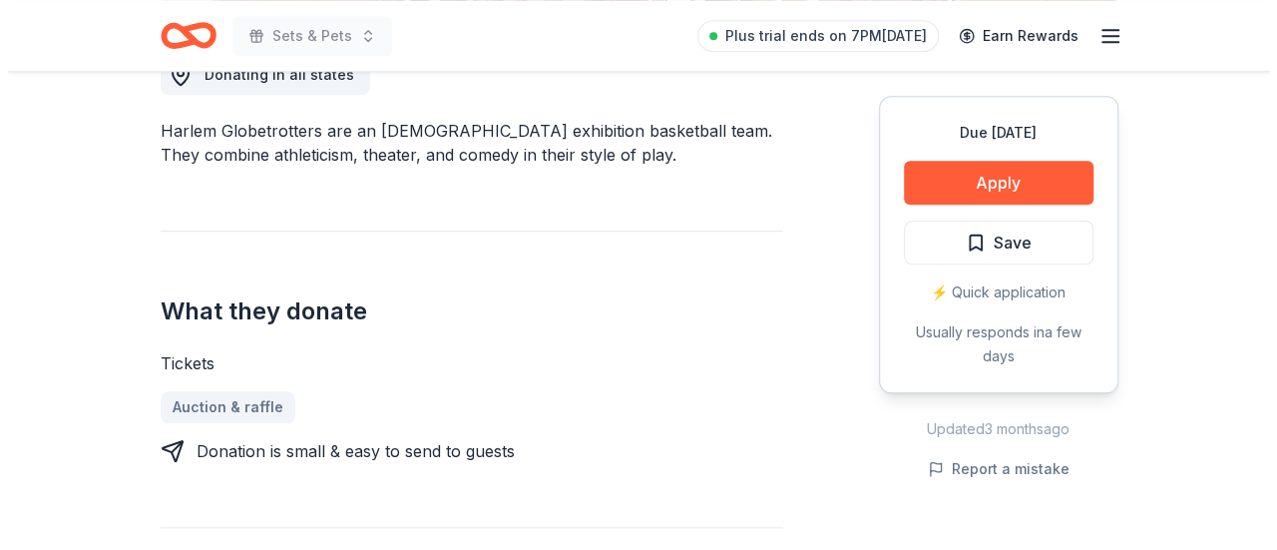
scroll to position [595, 0]
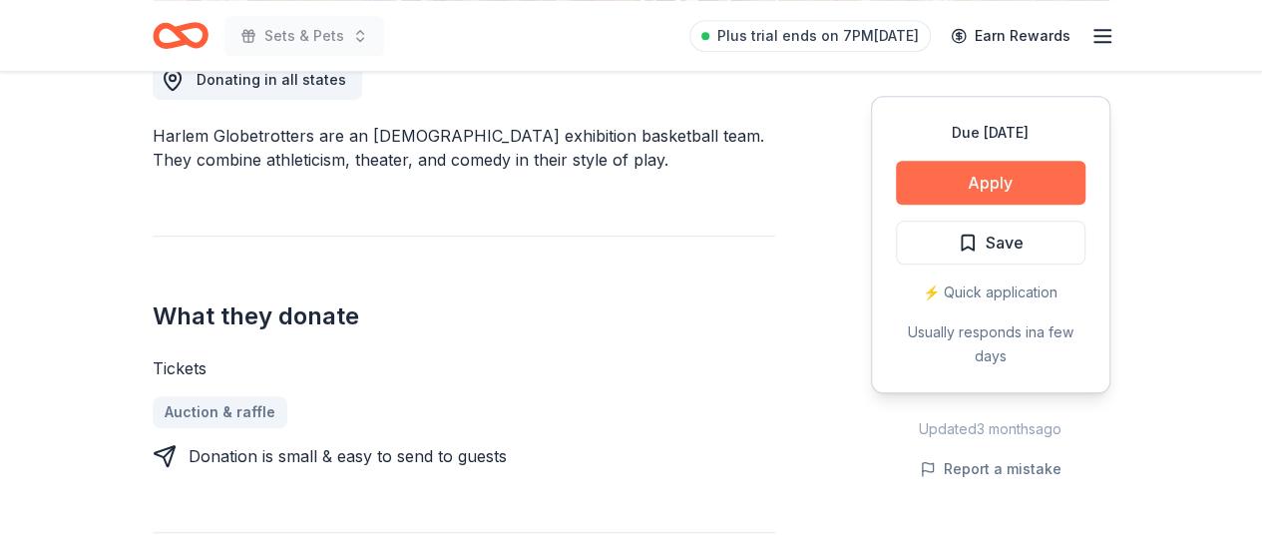
click at [989, 183] on button "Apply" at bounding box center [991, 183] width 190 height 44
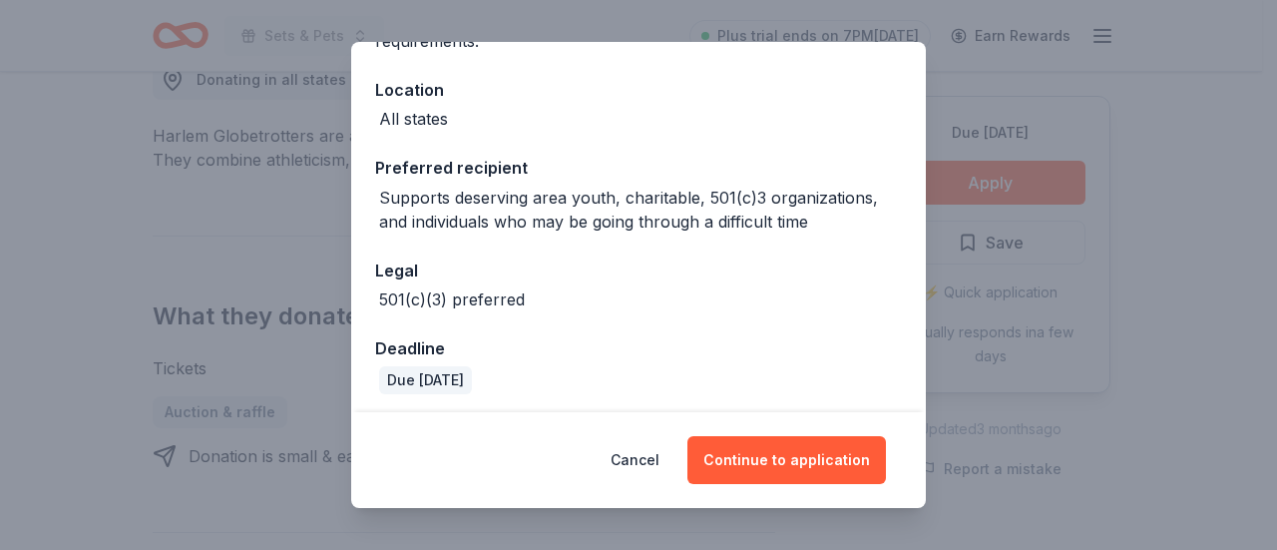
scroll to position [210, 0]
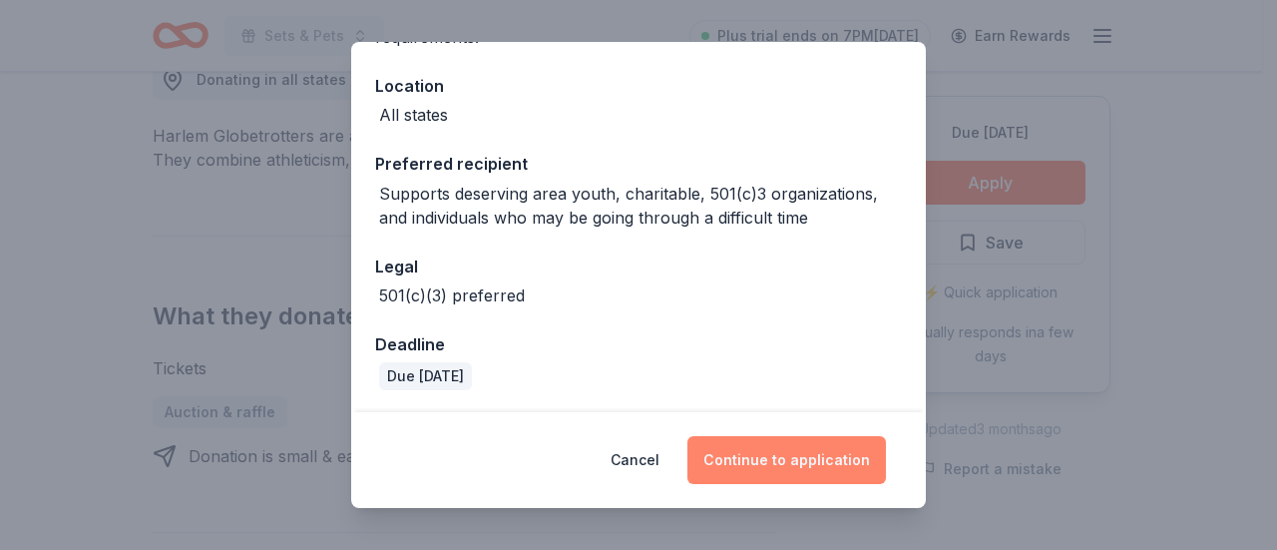
click at [738, 458] on button "Continue to application" at bounding box center [787, 460] width 199 height 48
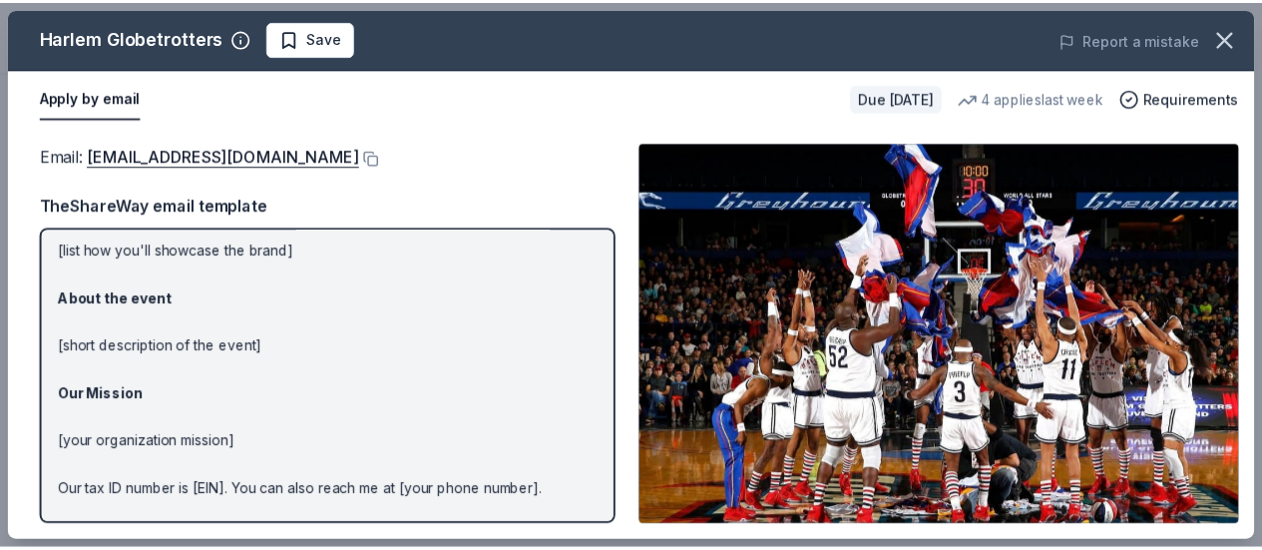
scroll to position [263, 0]
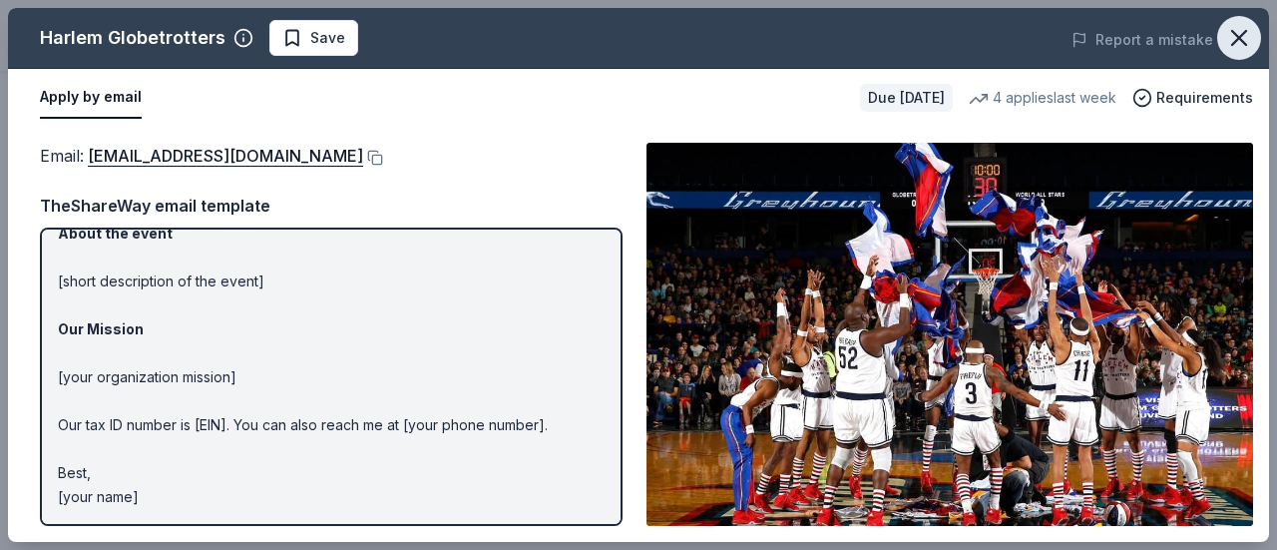
click at [1236, 31] on icon "button" at bounding box center [1239, 38] width 28 height 28
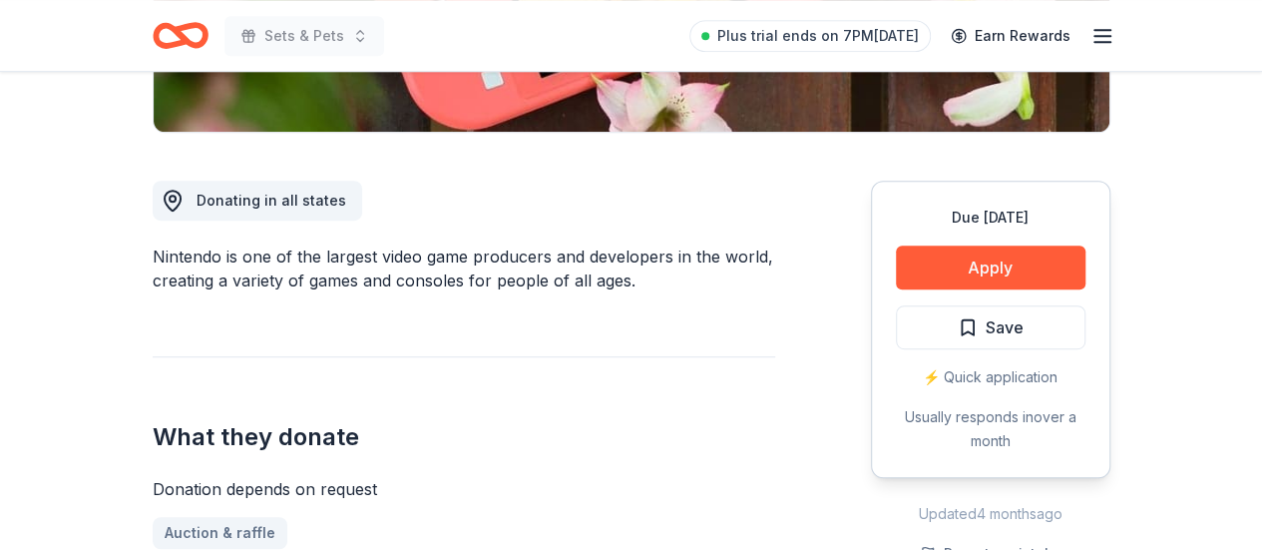
scroll to position [472, 0]
